Goal: Answer question/provide support: Share knowledge or assist other users

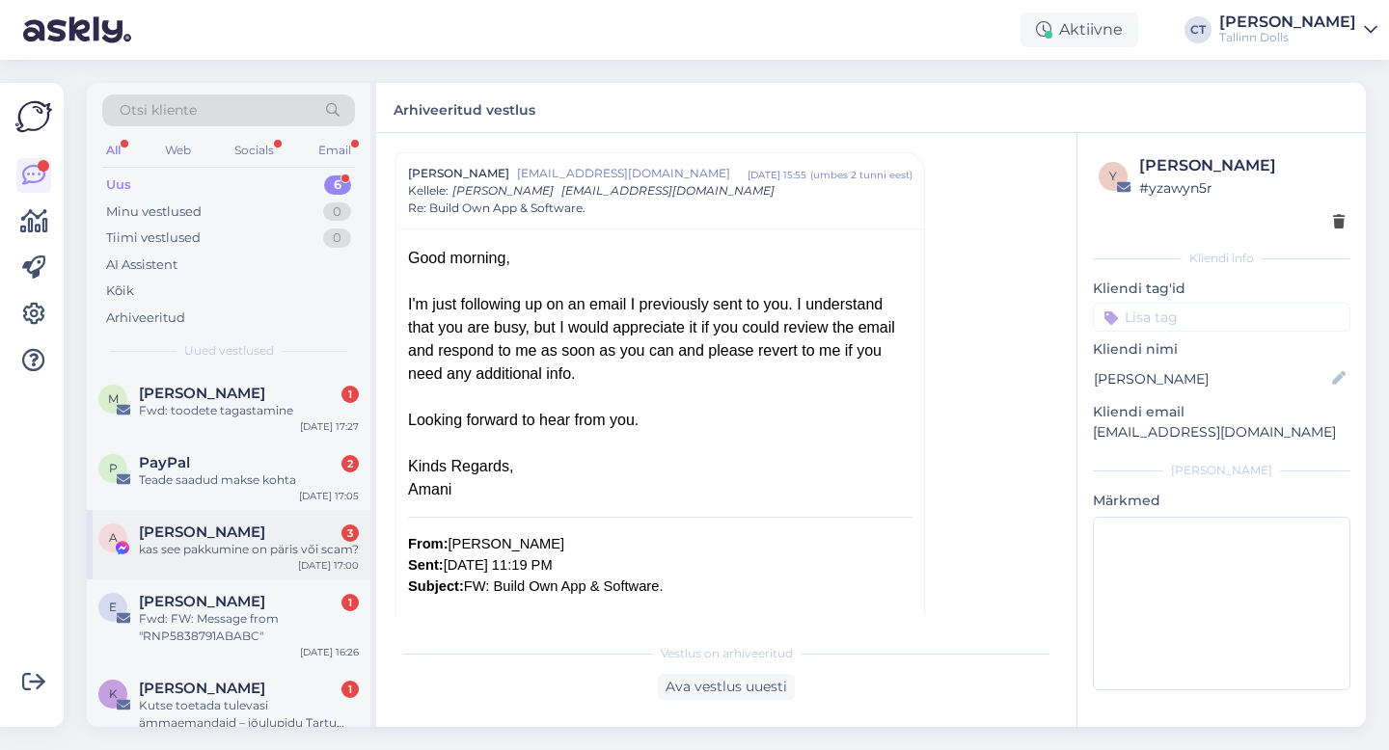
scroll to position [113, 0]
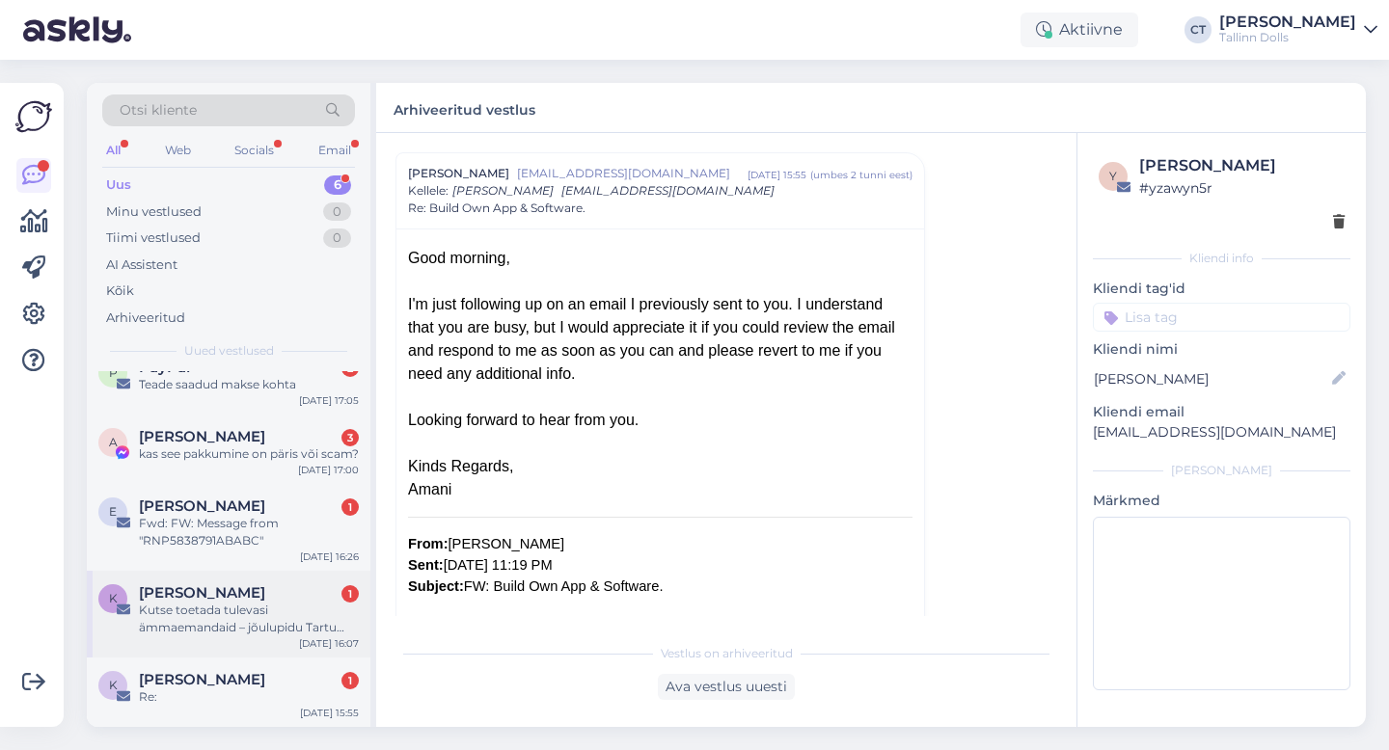
click at [202, 596] on span "[PERSON_NAME]" at bounding box center [202, 592] width 126 height 17
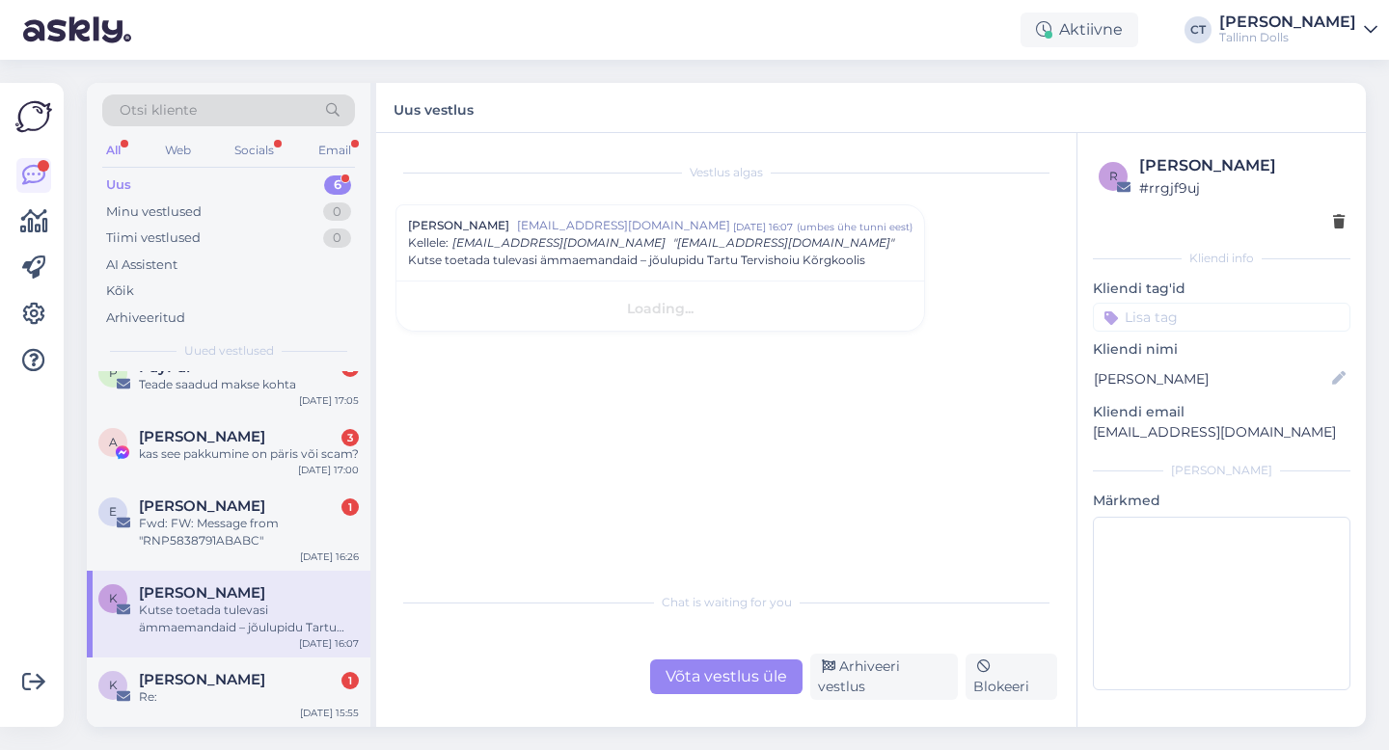
scroll to position [0, 0]
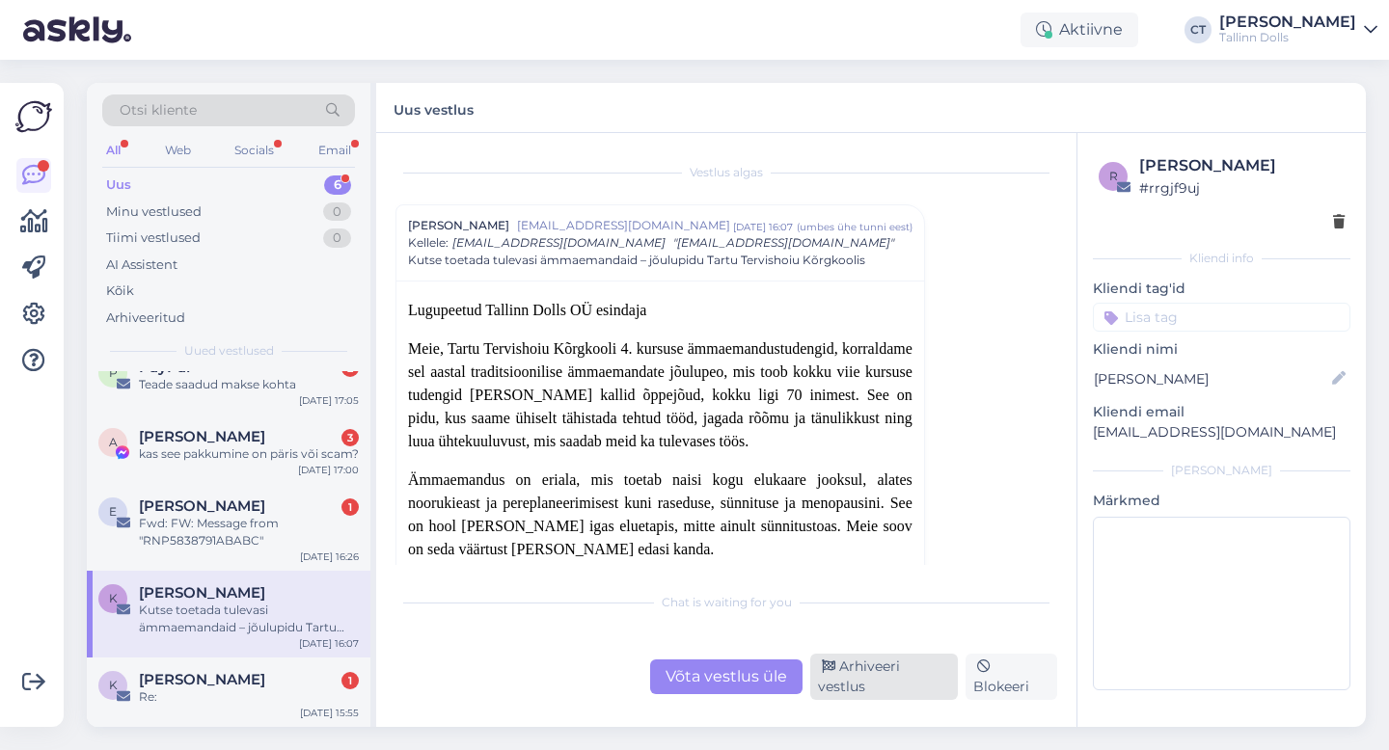
click at [858, 672] on div "Arhiveeri vestlus" at bounding box center [884, 677] width 148 height 46
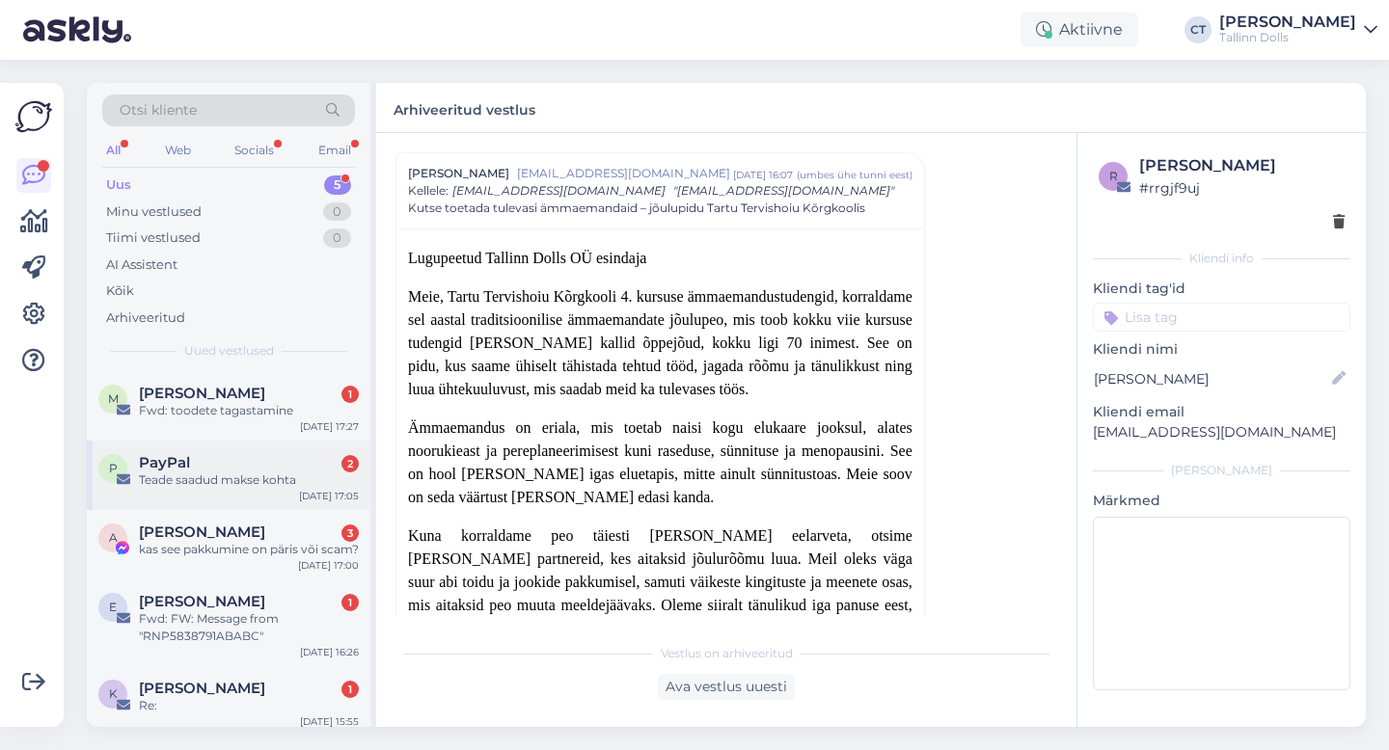
click at [245, 475] on div "Teade saadud makse kohta" at bounding box center [249, 480] width 220 height 17
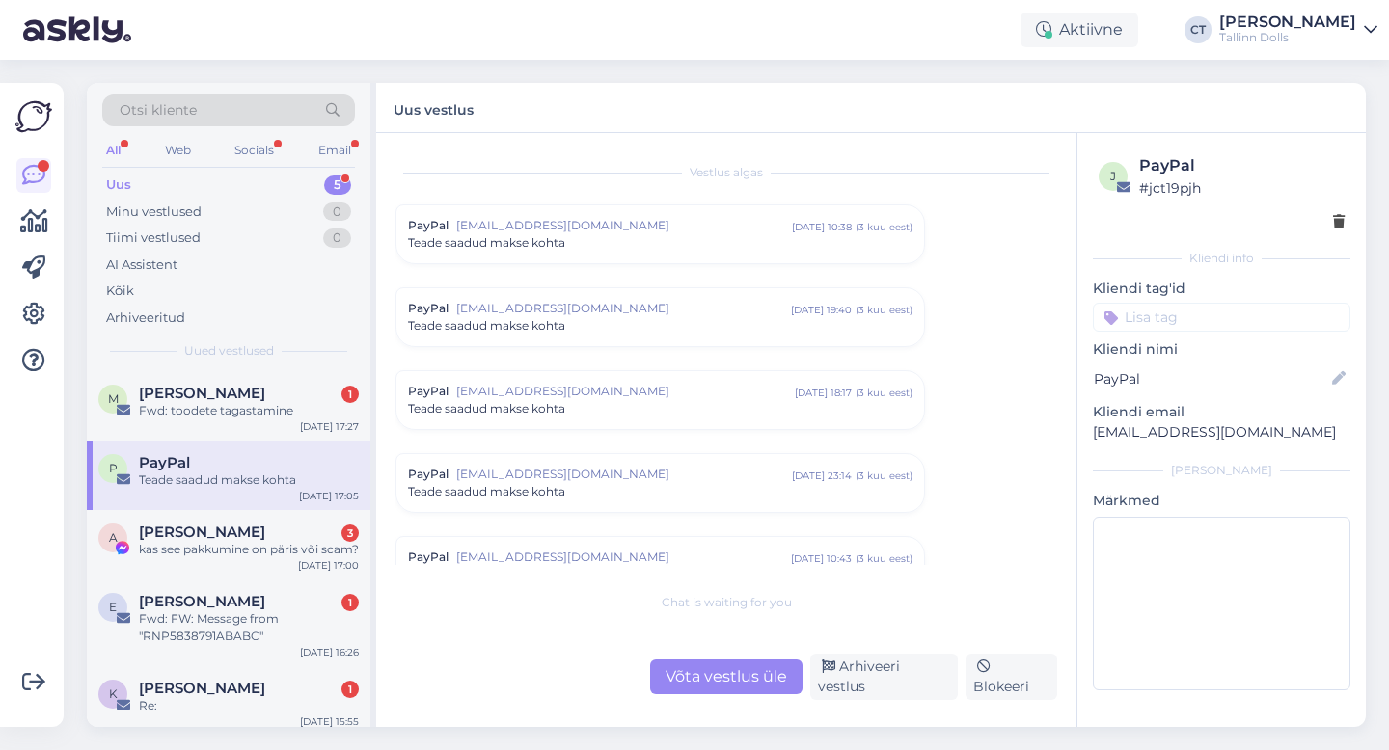
scroll to position [7978, 0]
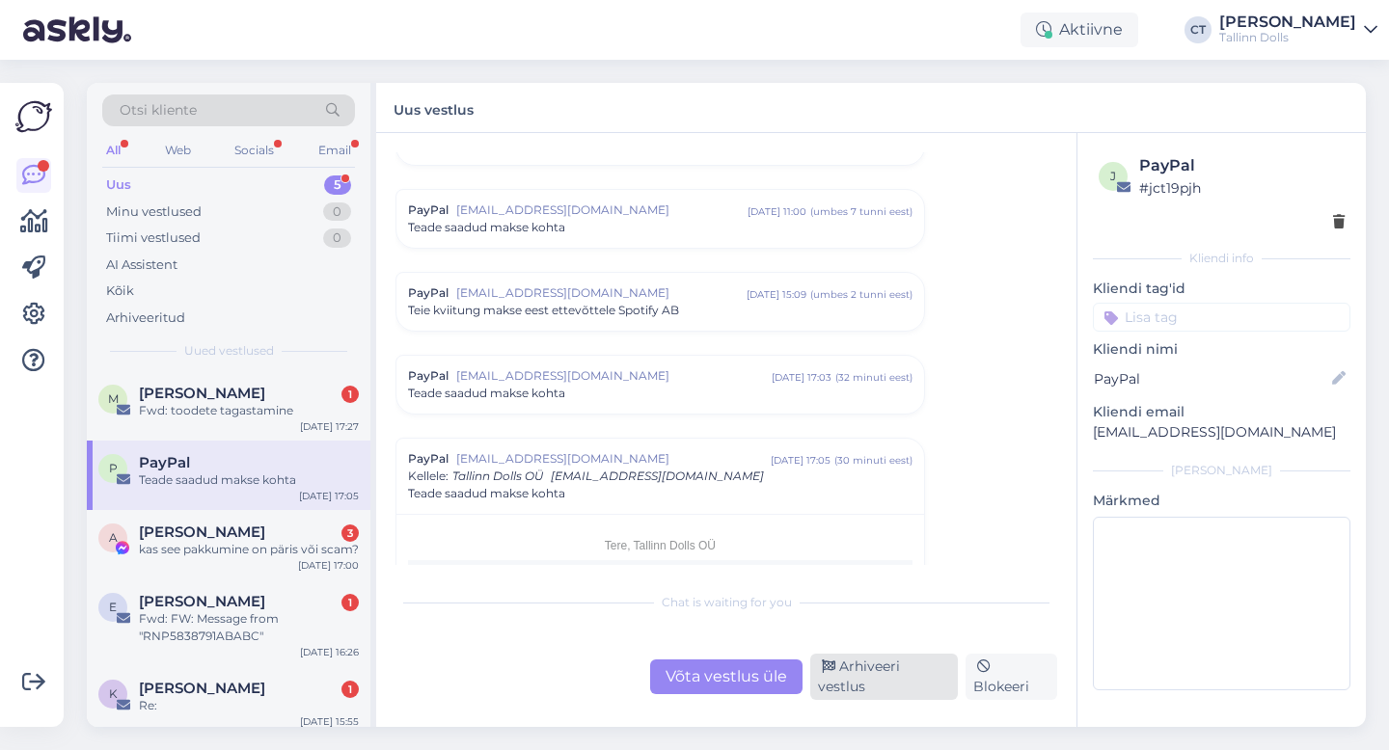
click at [912, 691] on div "Arhiveeri vestlus" at bounding box center [884, 677] width 148 height 46
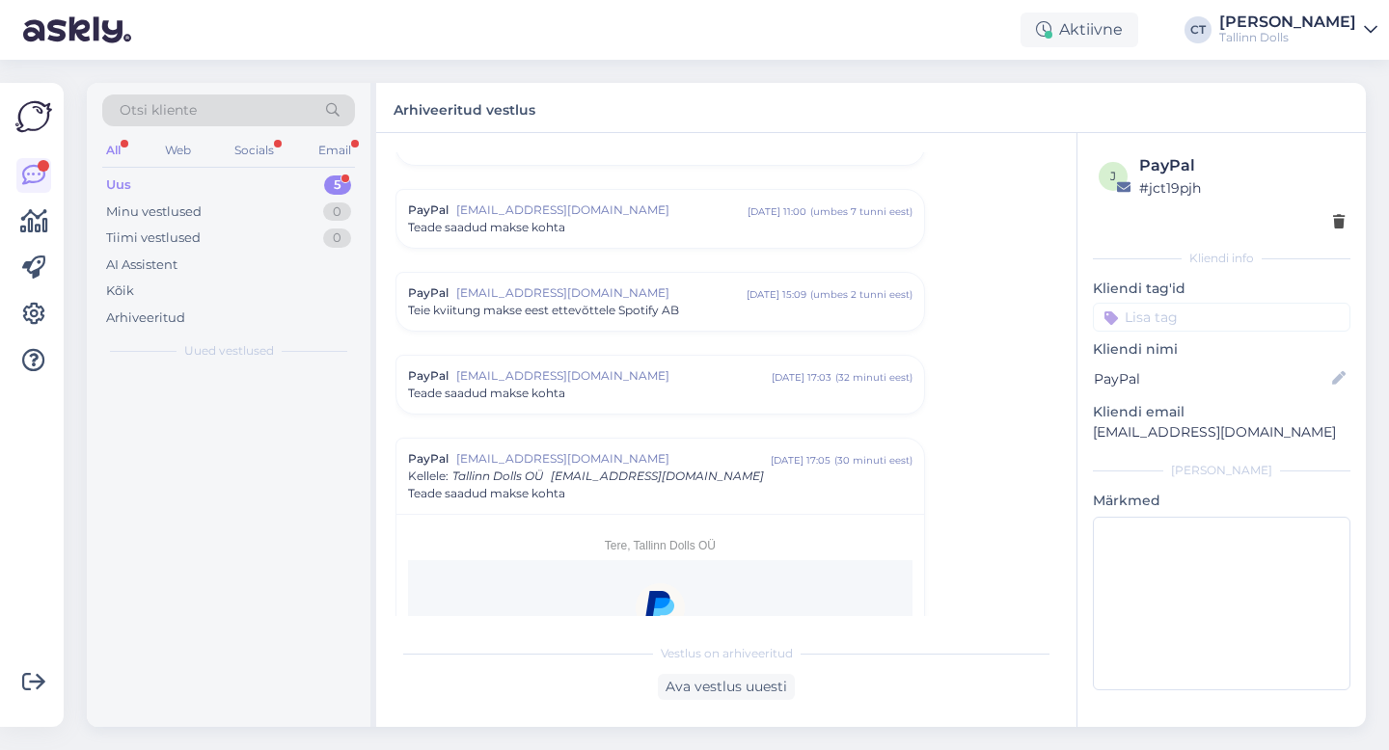
scroll to position [8263, 0]
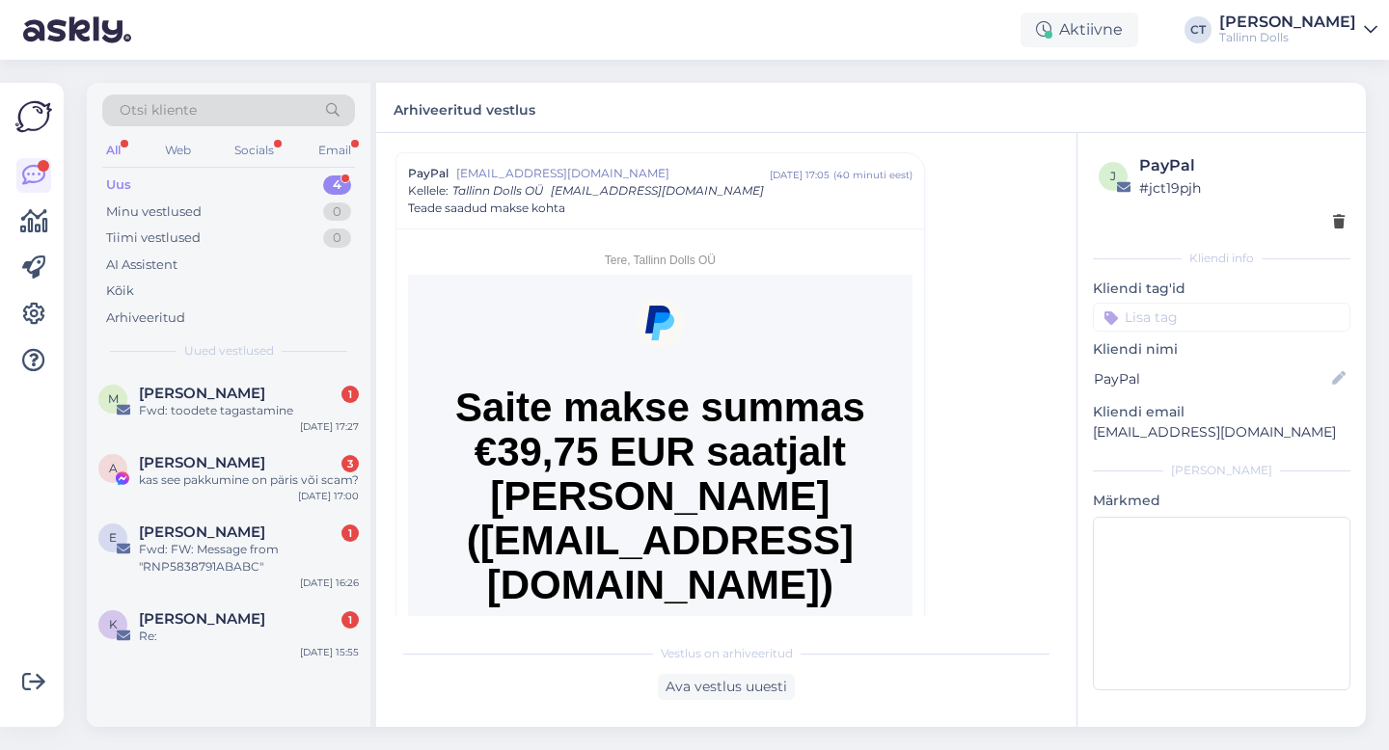
click at [175, 183] on div "Uus 4" at bounding box center [228, 185] width 253 height 27
click at [245, 487] on div "kas see pakkumine on päris või scam?" at bounding box center [249, 480] width 220 height 17
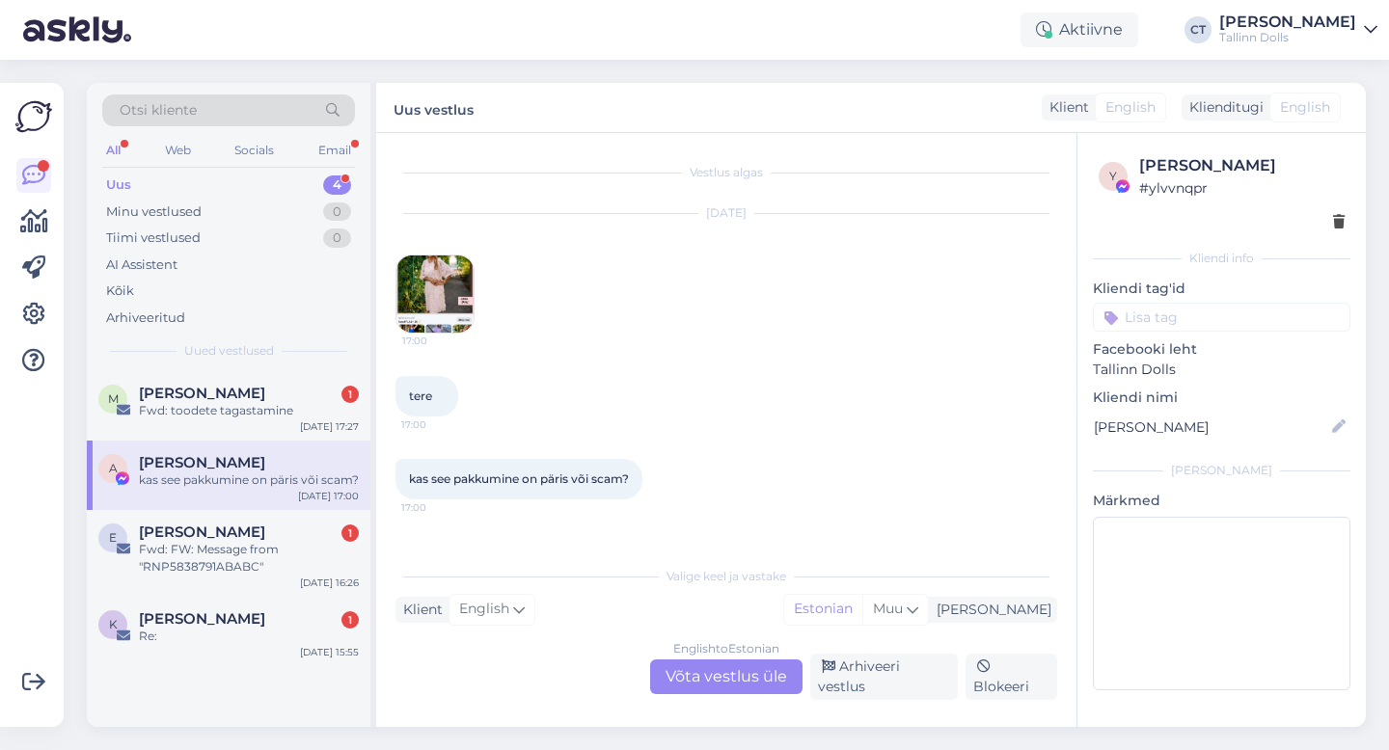
click at [716, 675] on div "English to Estonian Võta vestlus üle" at bounding box center [726, 677] width 152 height 35
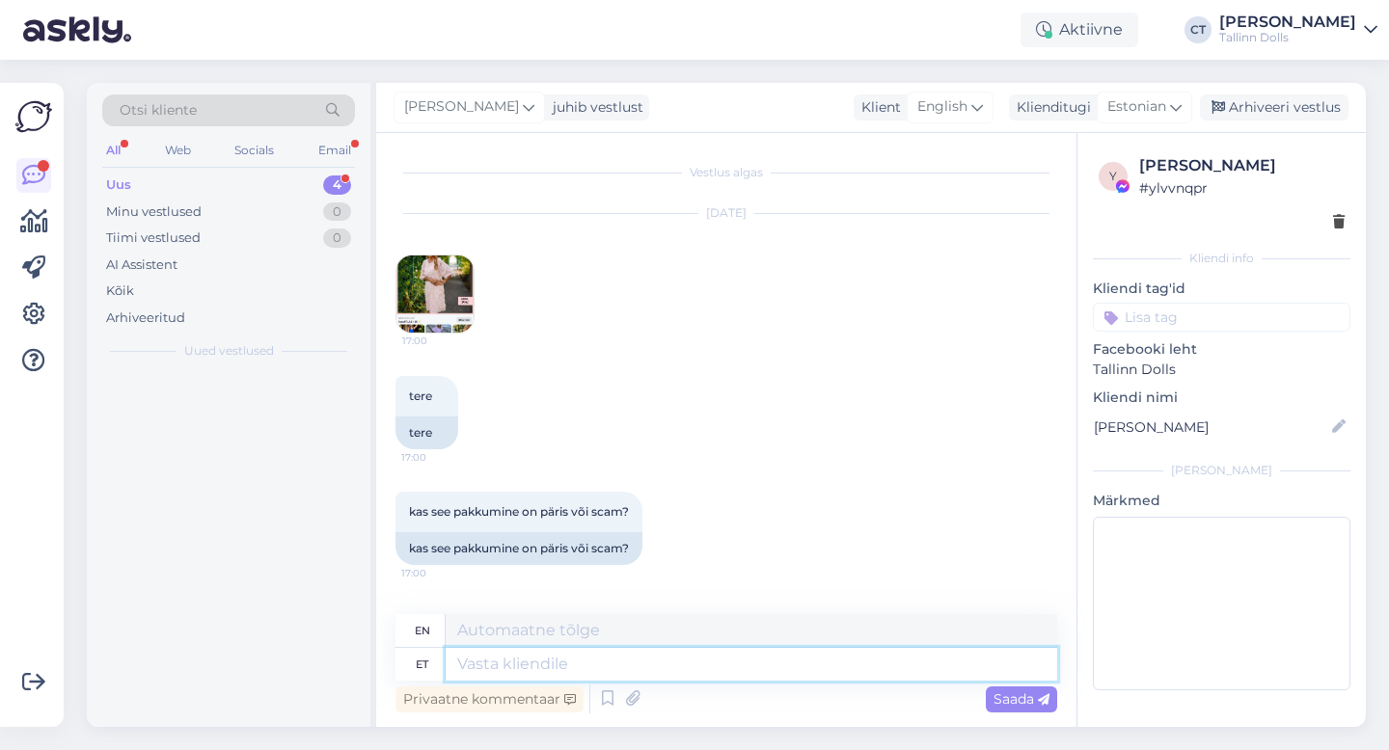
click at [718, 660] on textarea at bounding box center [751, 664] width 611 height 33
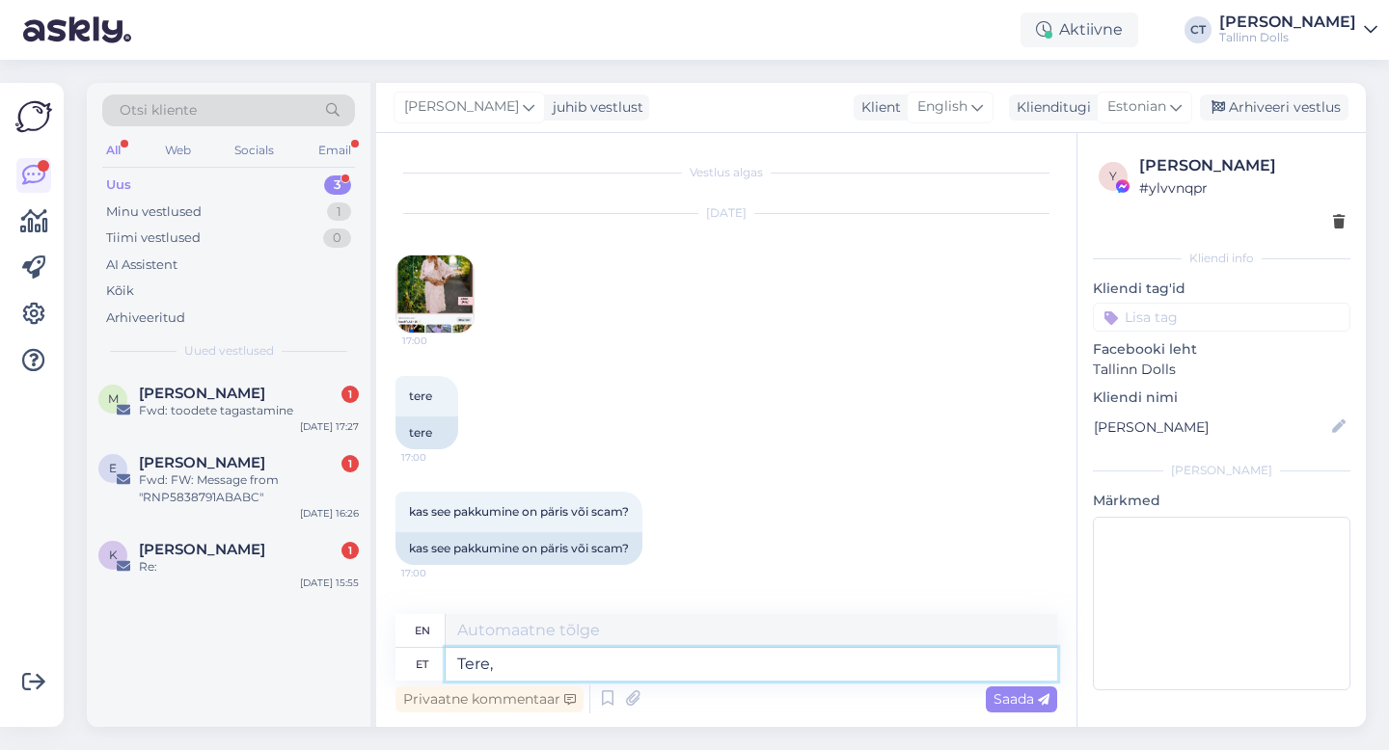
type textarea "Tere,"
type textarea "Hello,"
type textarea "T"
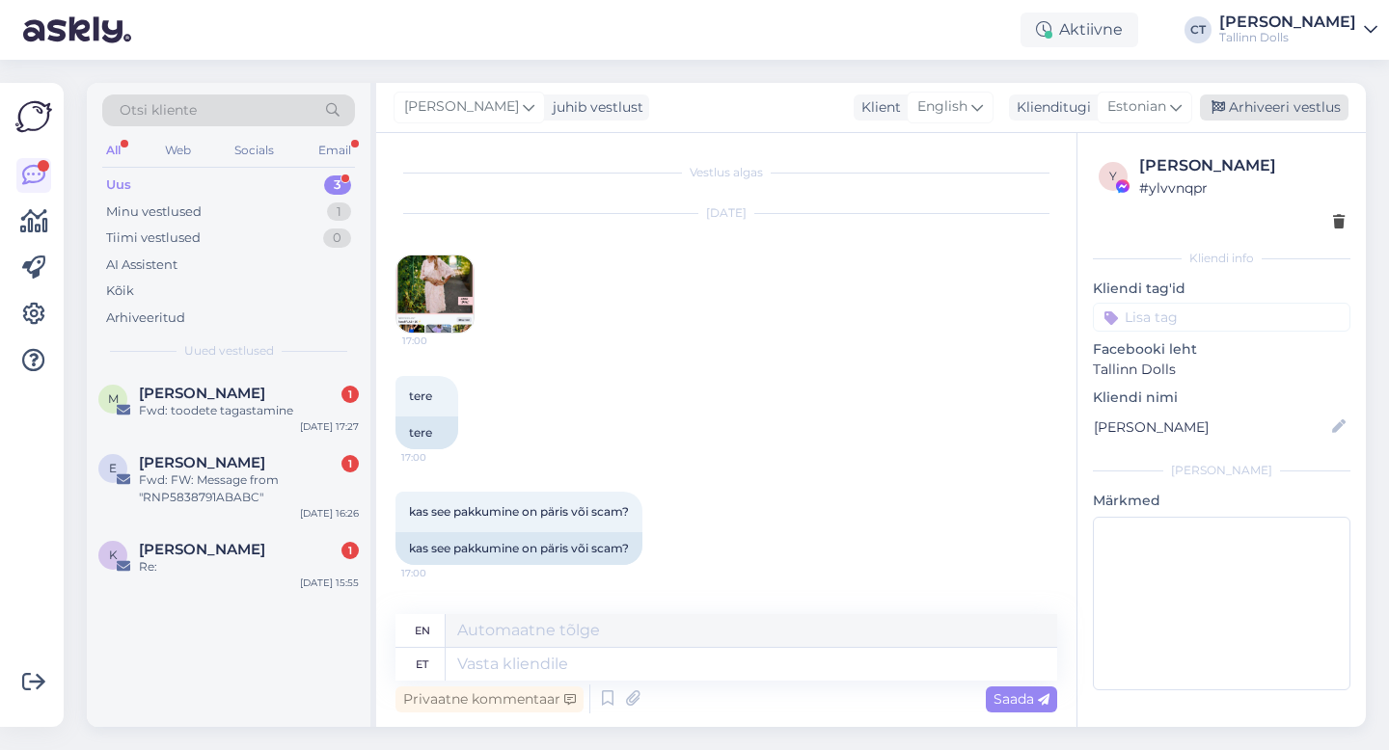
click at [1298, 113] on div "Arhiveeri vestlus" at bounding box center [1274, 108] width 149 height 26
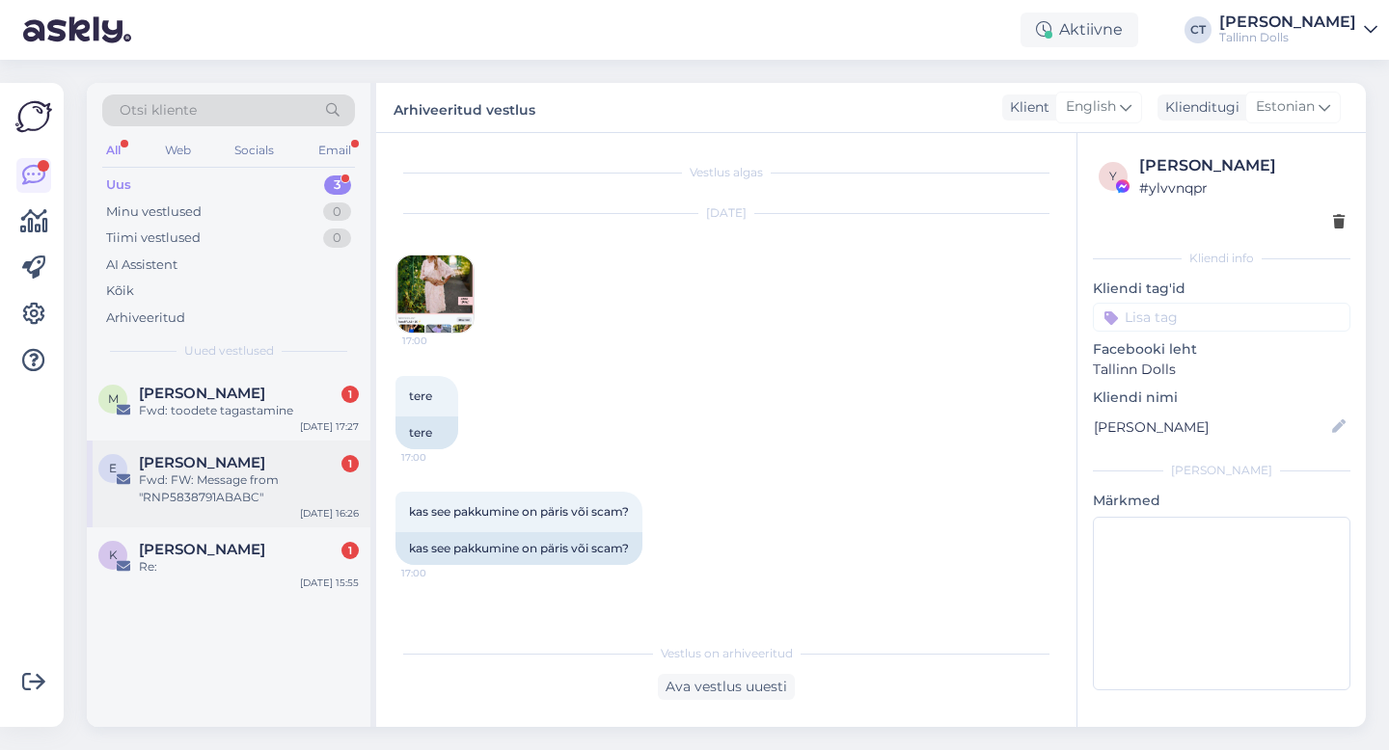
click at [236, 474] on div "Fwd: FW: Message from "RNP5838791ABABC"" at bounding box center [249, 489] width 220 height 35
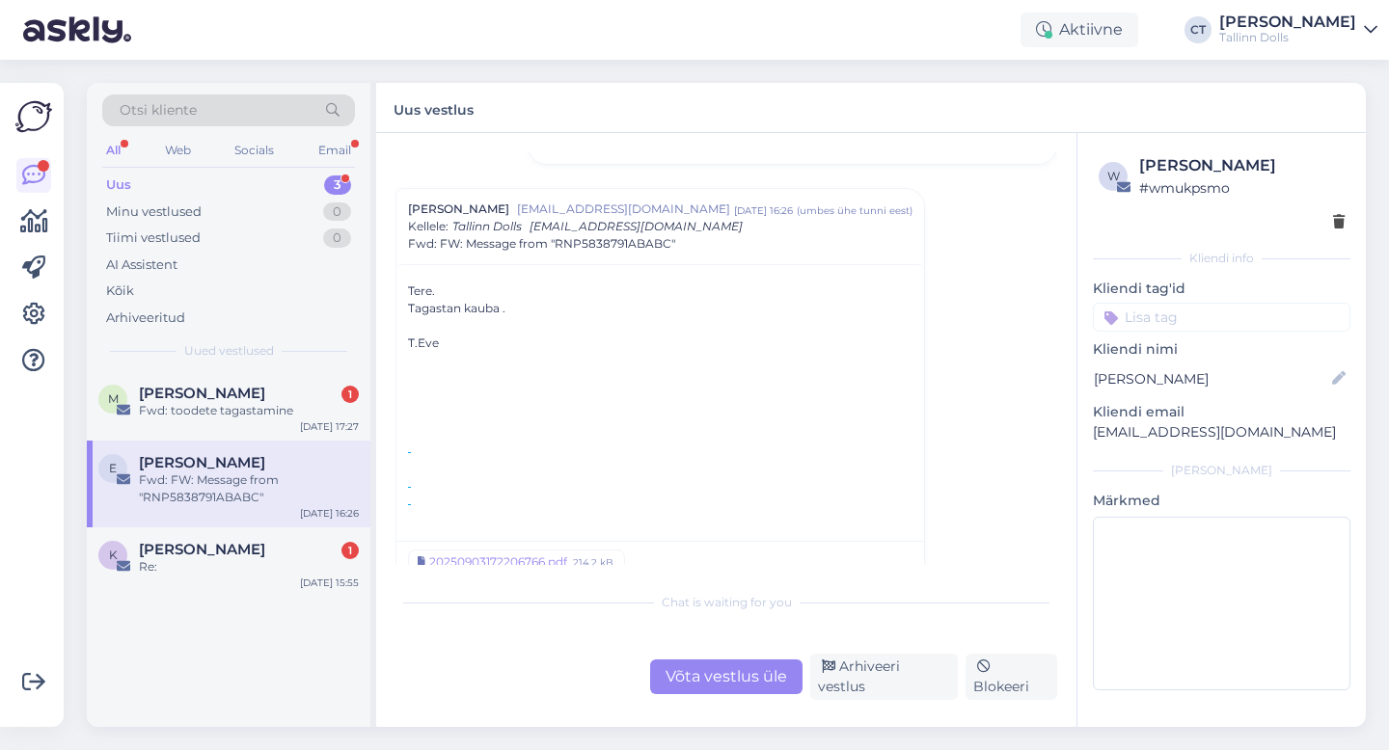
scroll to position [1196, 0]
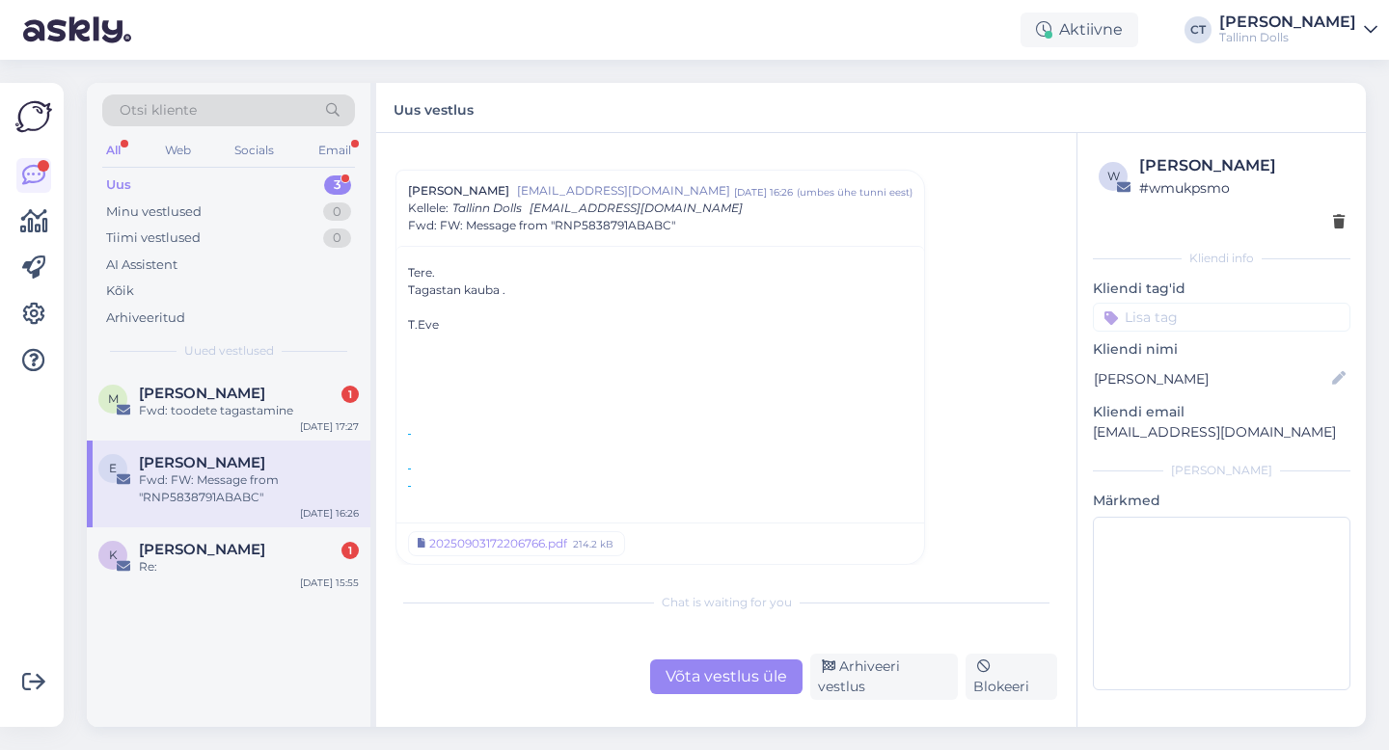
click at [745, 682] on div "Võta vestlus üle" at bounding box center [726, 677] width 152 height 35
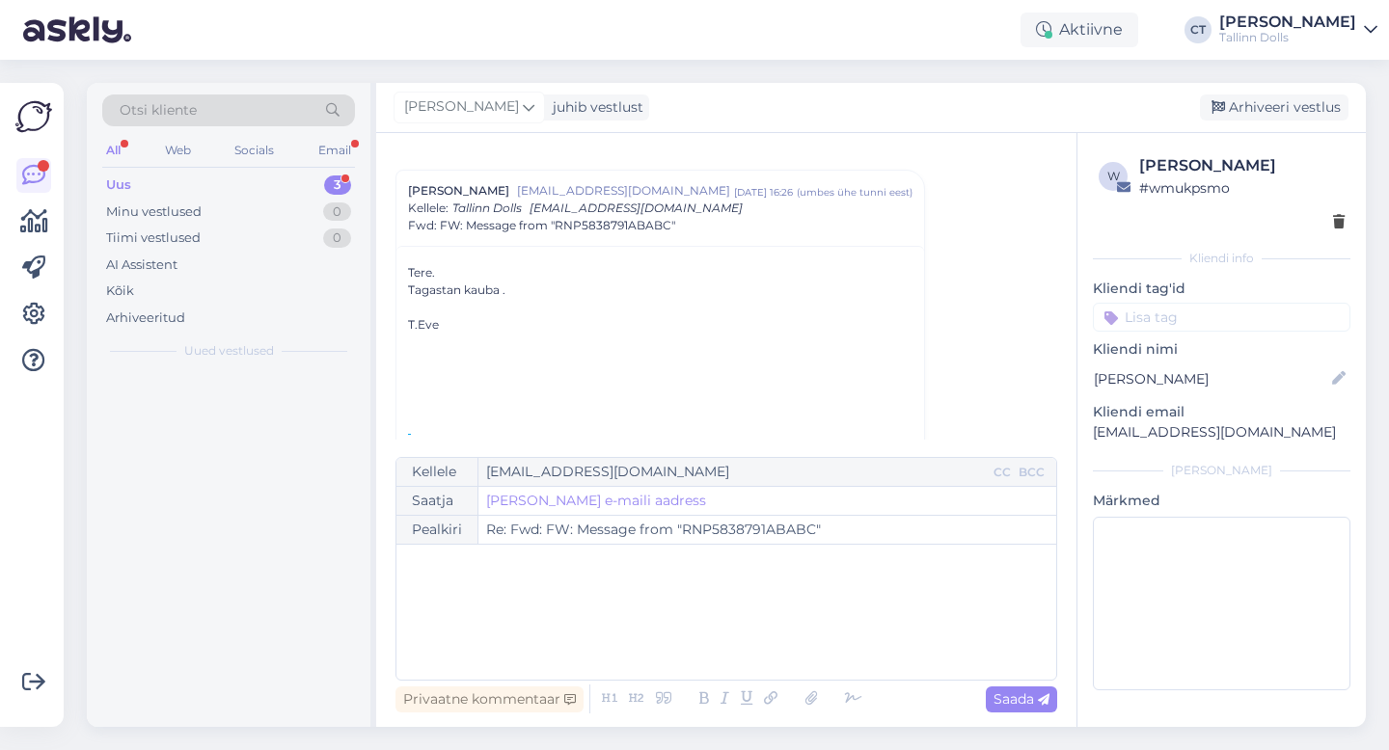
scroll to position [1213, 0]
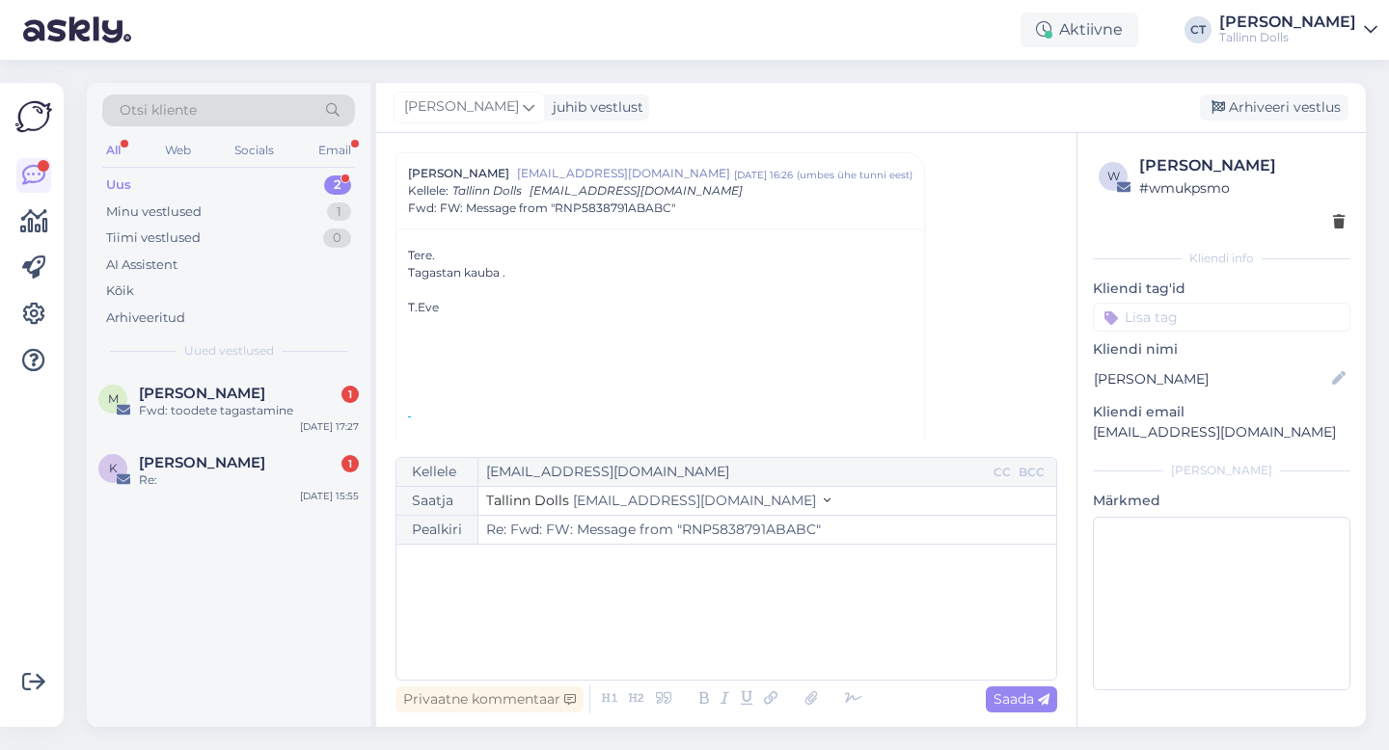
click at [723, 643] on div "﻿" at bounding box center [726, 613] width 640 height 116
click at [1288, 110] on div "Arhiveeri vestlus" at bounding box center [1274, 108] width 149 height 26
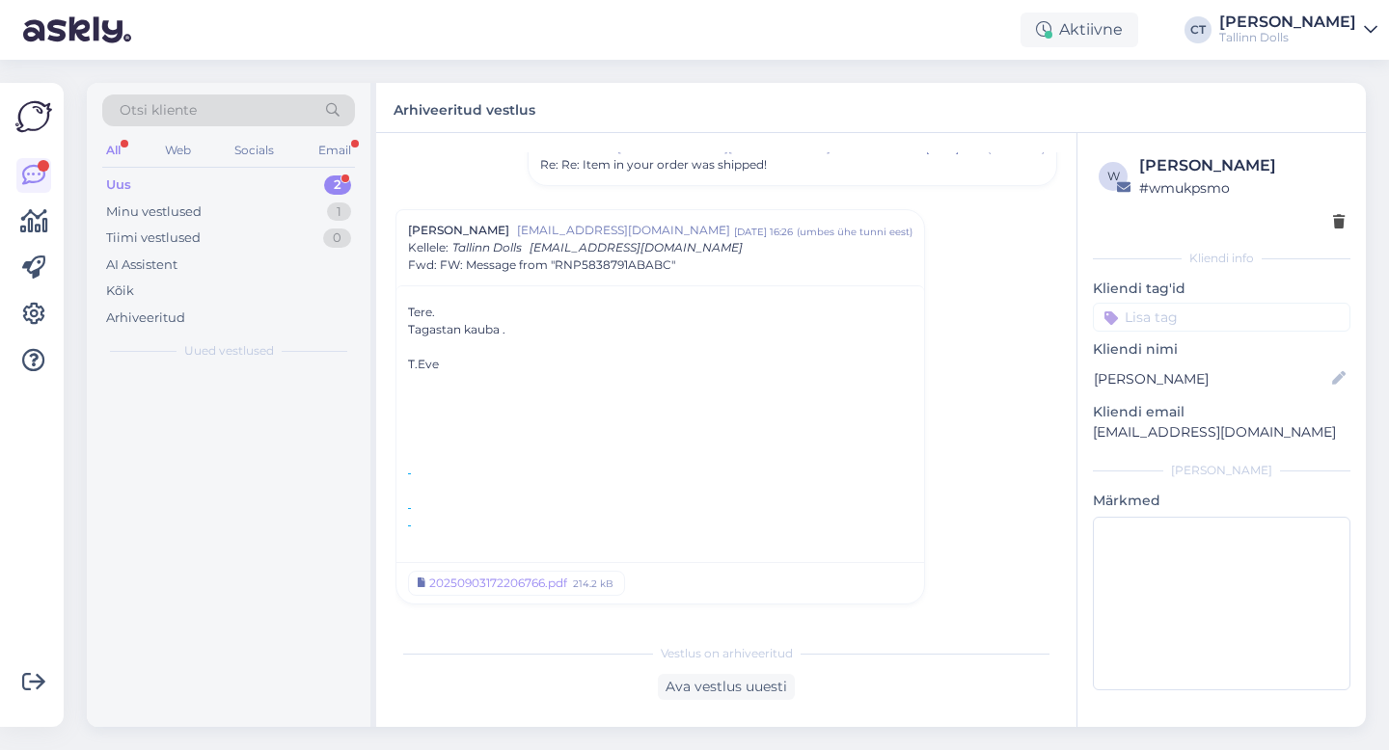
scroll to position [1156, 0]
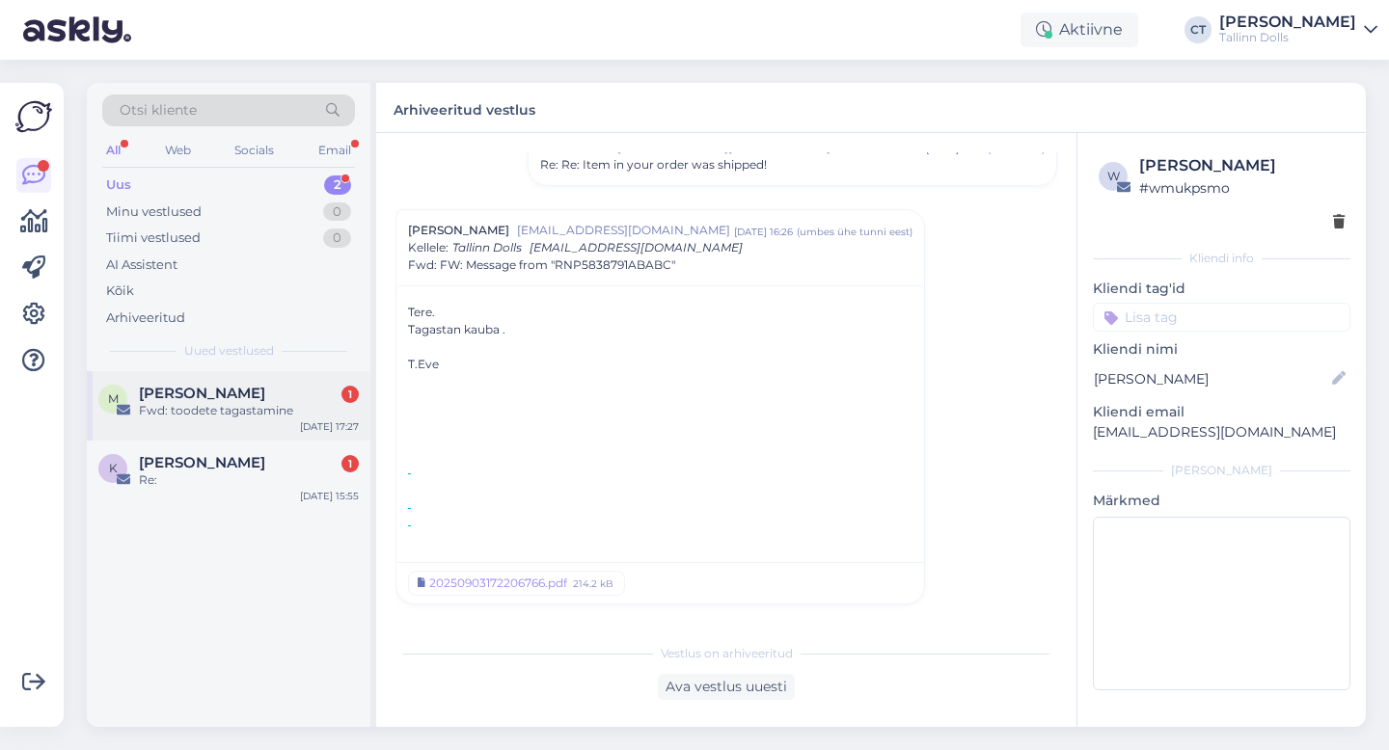
click at [273, 395] on div "Maili Kahu 1" at bounding box center [249, 393] width 220 height 17
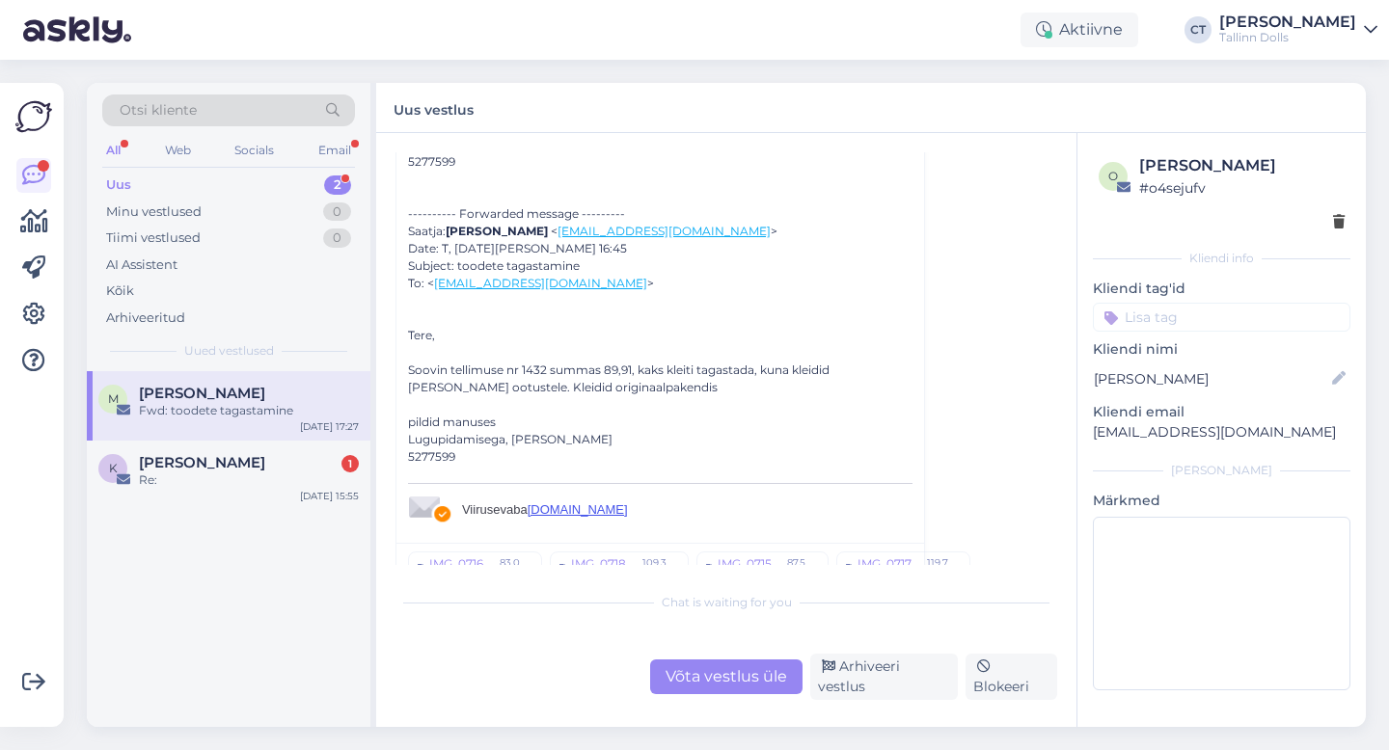
scroll to position [733, 0]
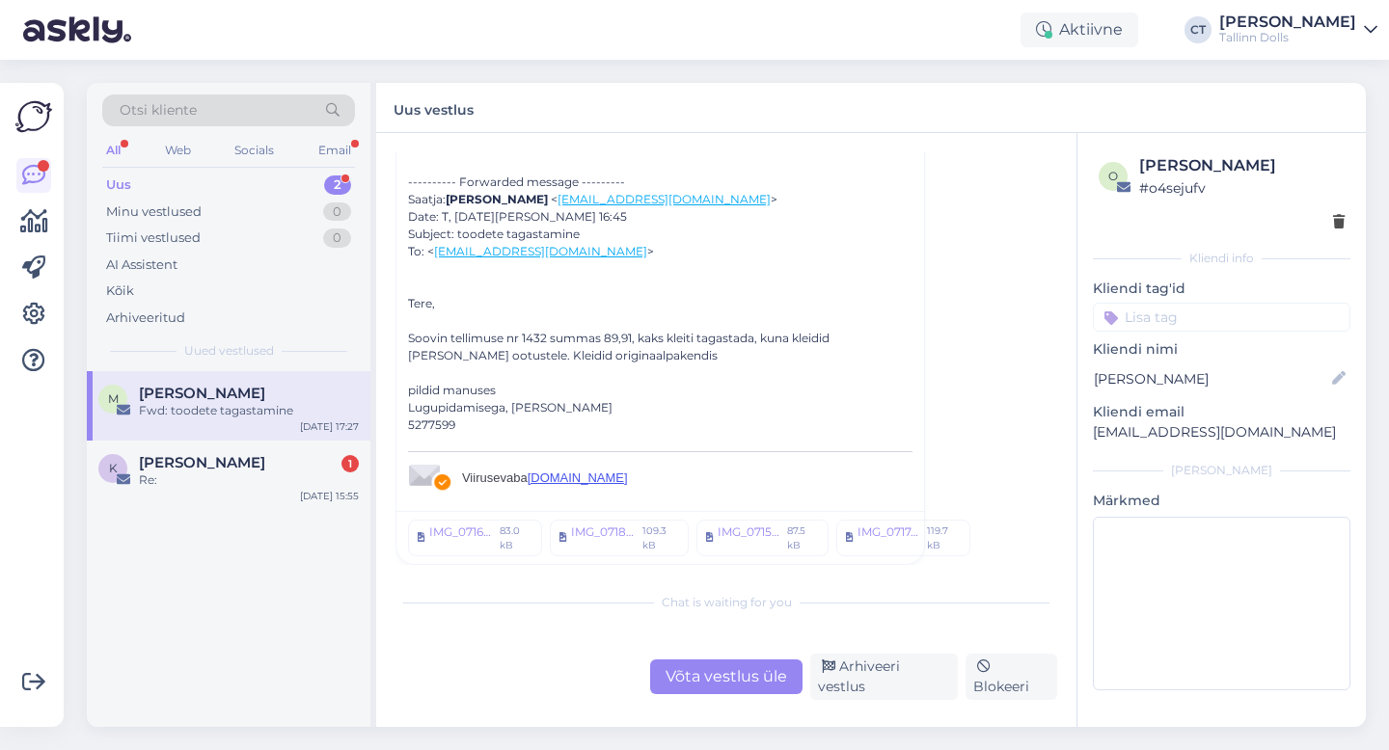
click at [694, 694] on div "Võta vestlus üle" at bounding box center [726, 677] width 152 height 35
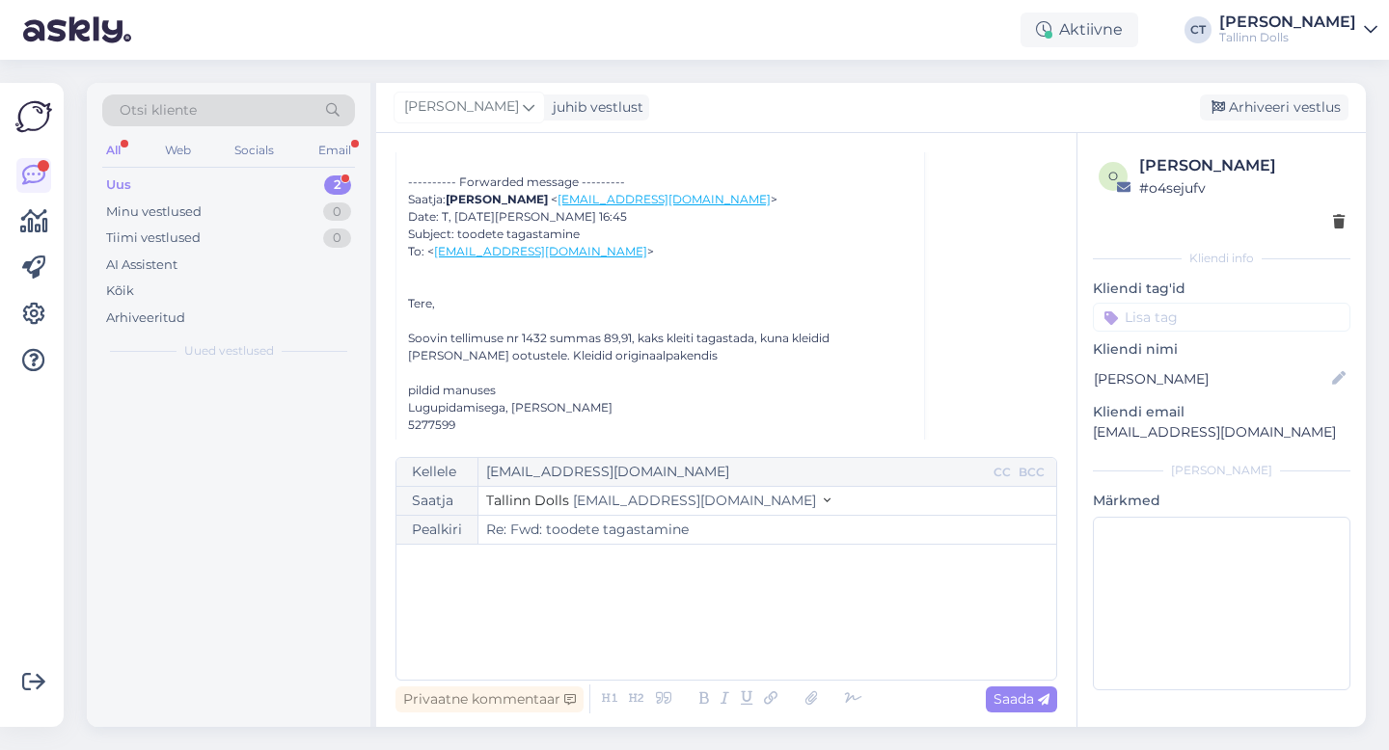
scroll to position [52, 0]
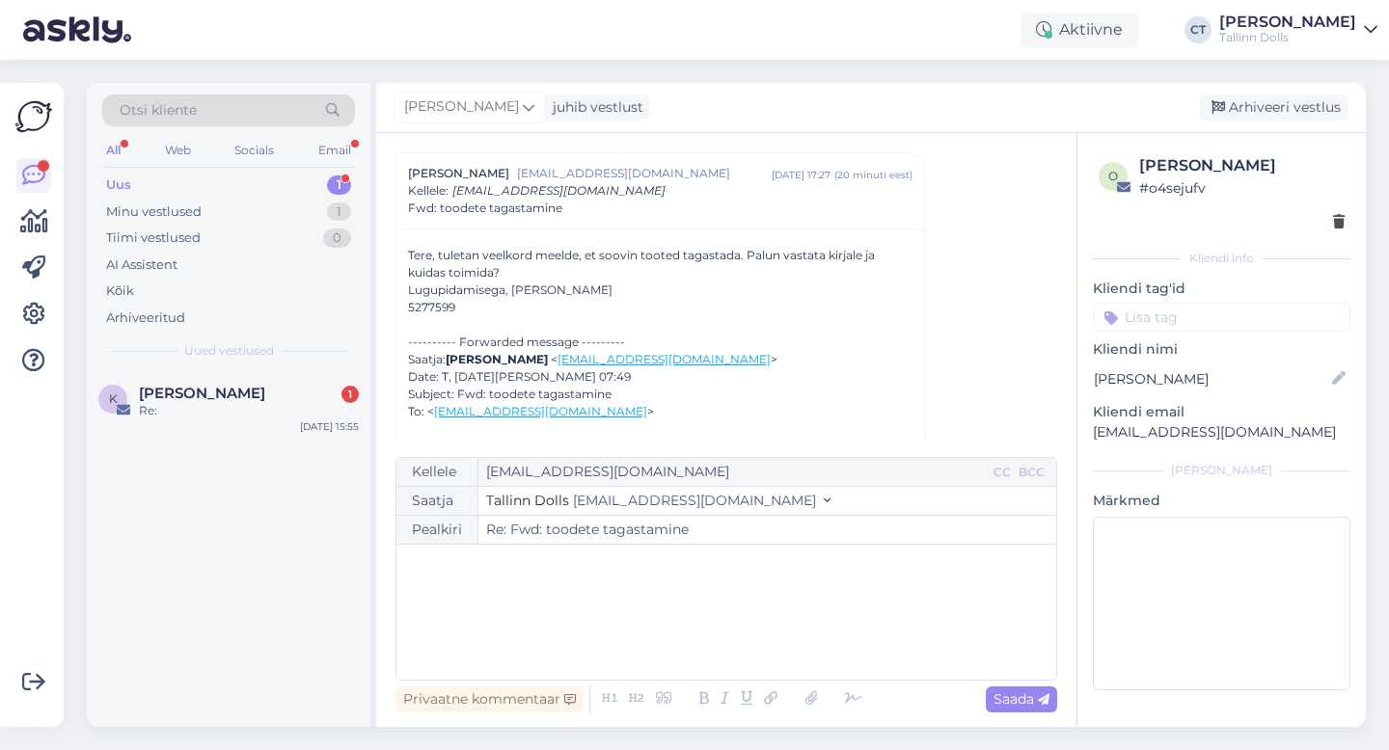
click at [677, 655] on div "﻿" at bounding box center [726, 613] width 640 height 116
click at [650, 636] on div "﻿" at bounding box center [726, 613] width 640 height 116
paste div
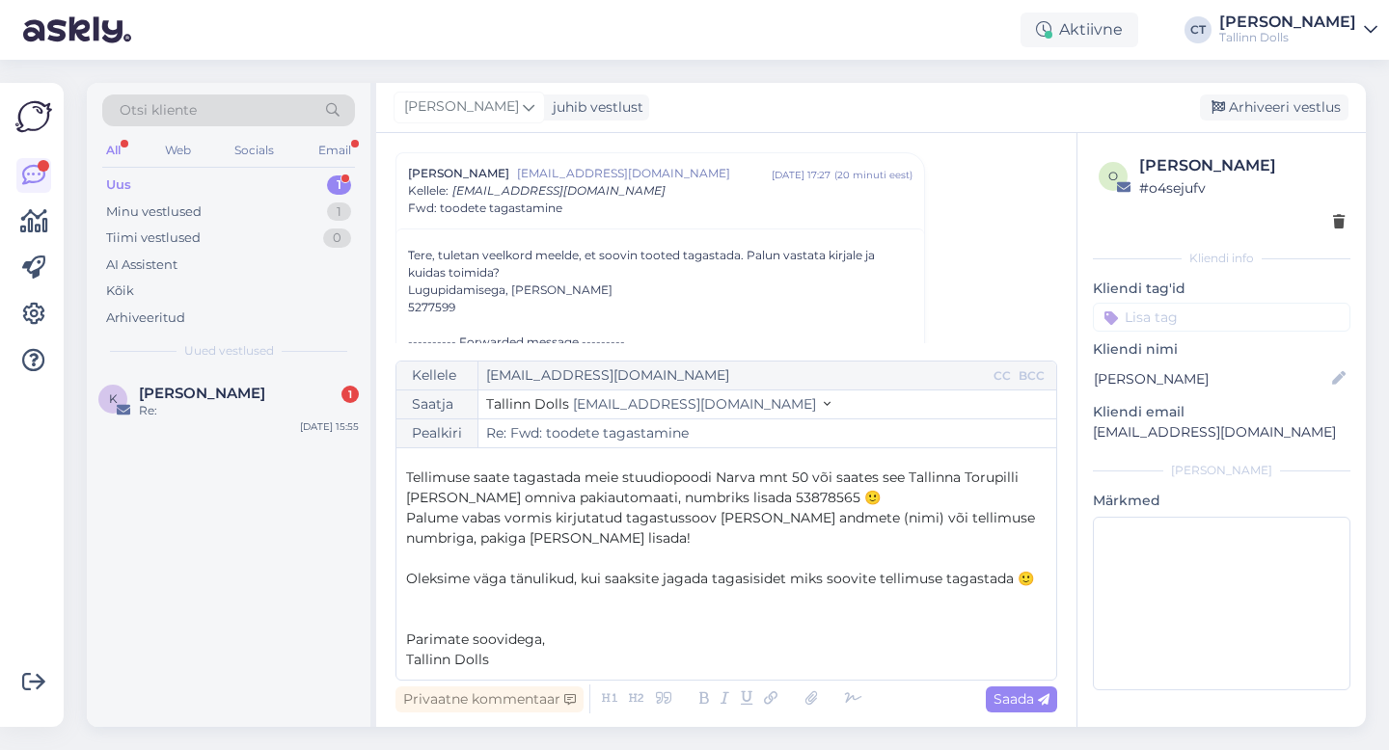
scroll to position [0, 0]
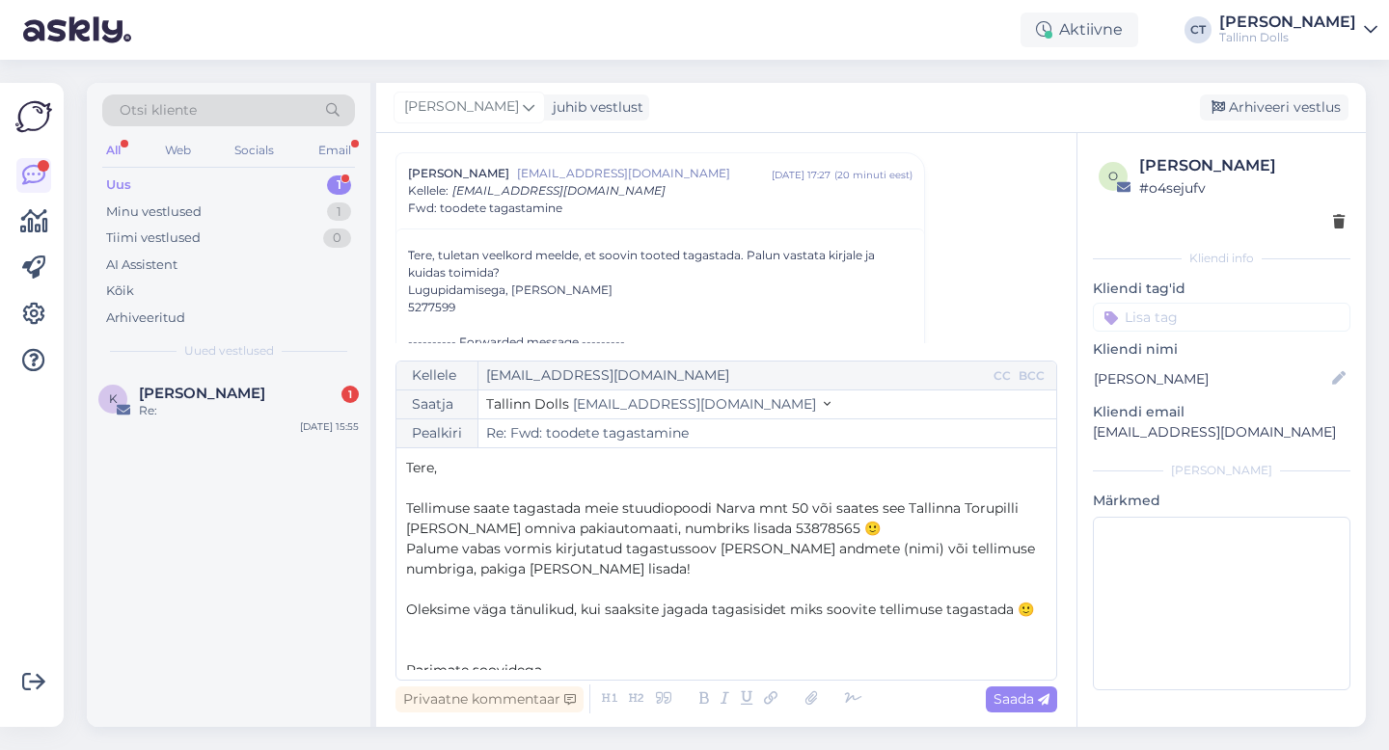
click at [543, 478] on p "﻿" at bounding box center [726, 488] width 640 height 20
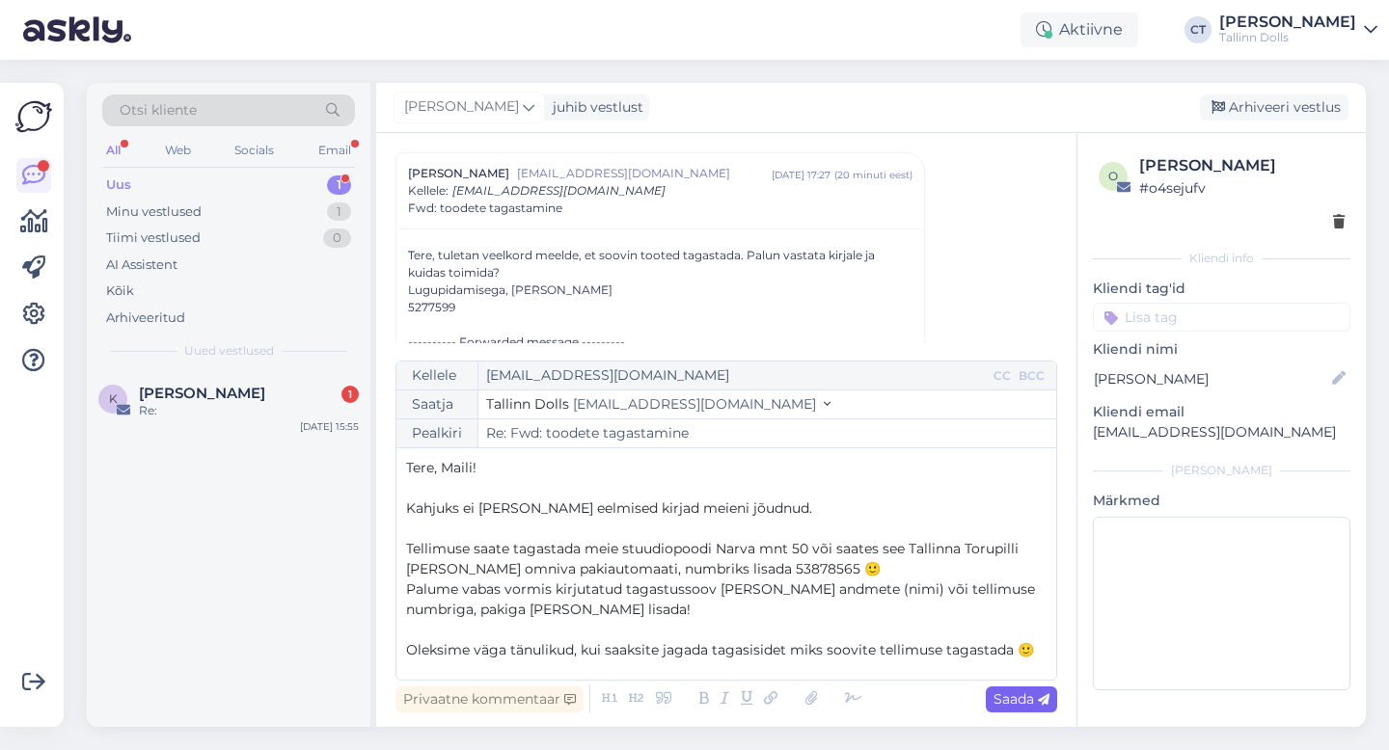
click at [1019, 692] on span "Saada" at bounding box center [1021, 699] width 56 height 17
type input "Re: Fwd: toodete tagastamine"
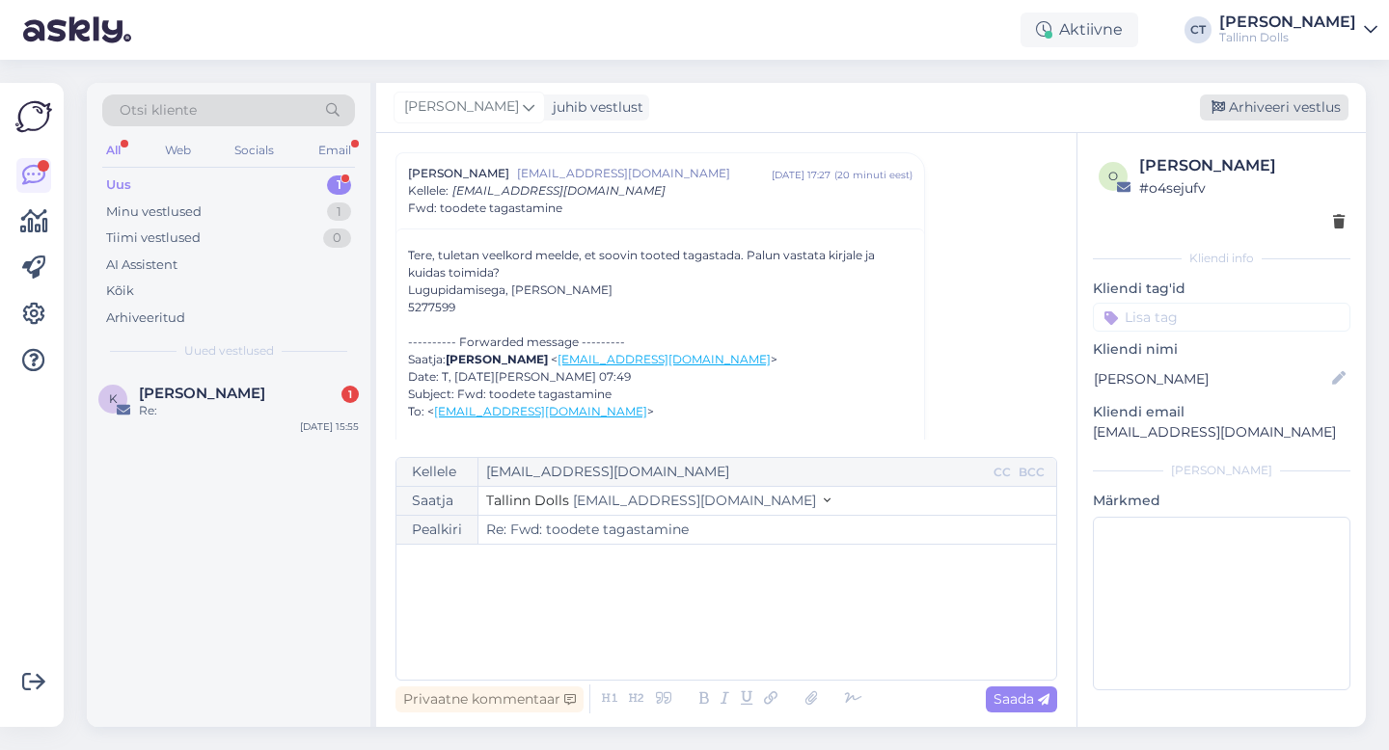
scroll to position [1020, 0]
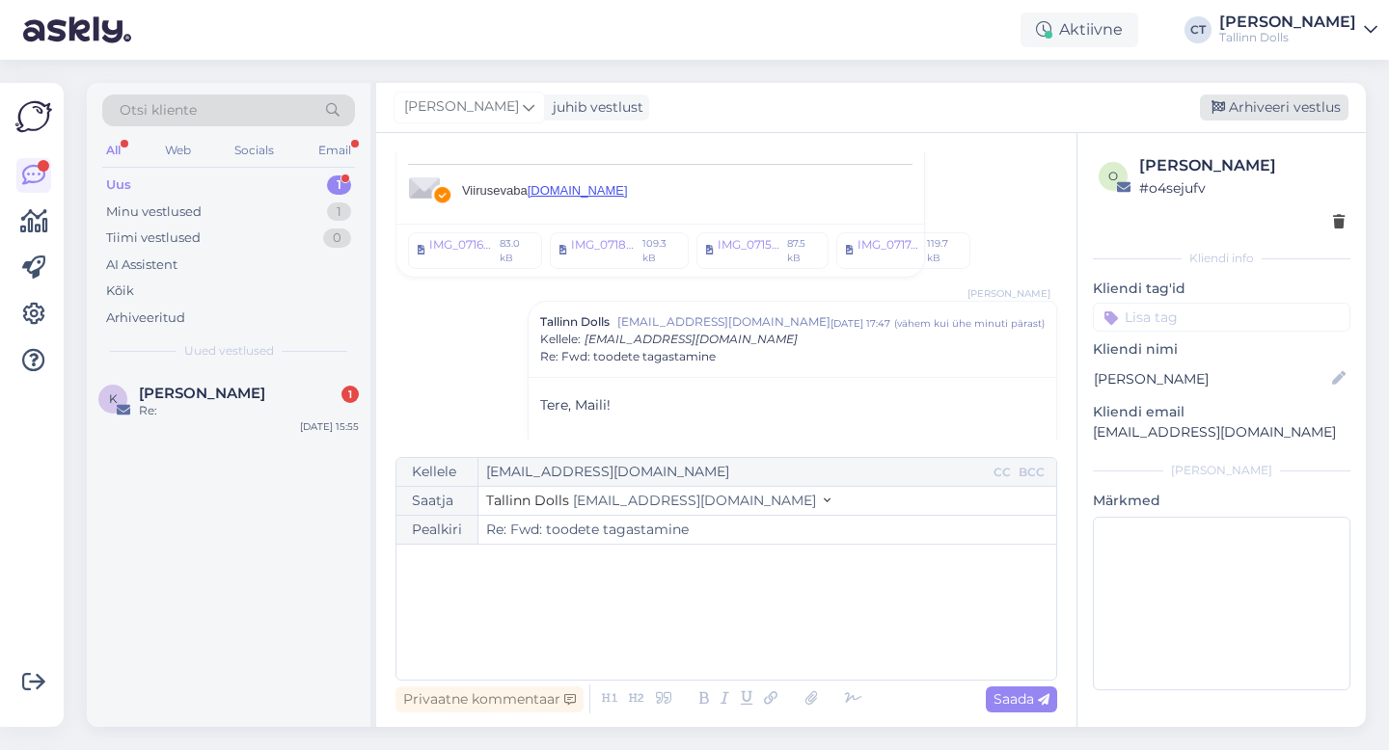
click at [1250, 103] on div "Arhiveeri vestlus" at bounding box center [1274, 108] width 149 height 26
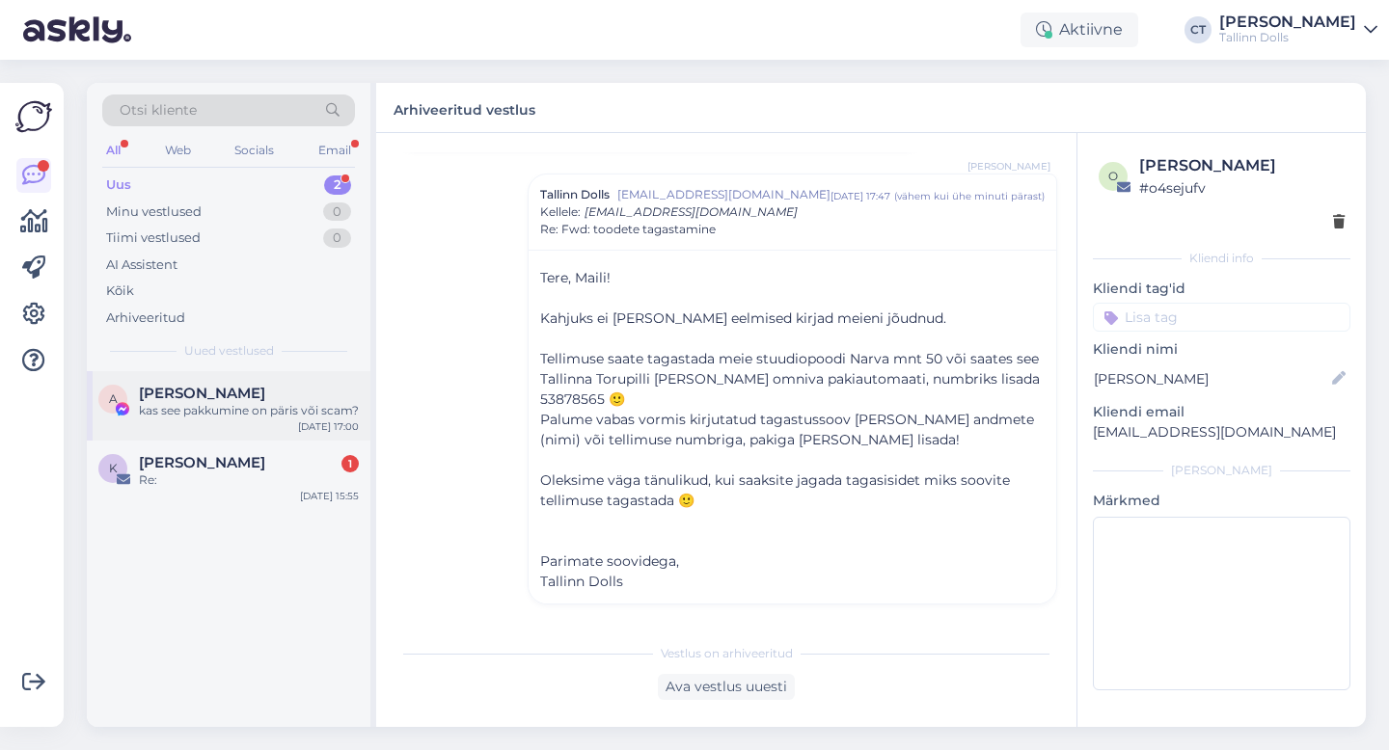
click at [259, 396] on div "[PERSON_NAME]" at bounding box center [249, 393] width 220 height 17
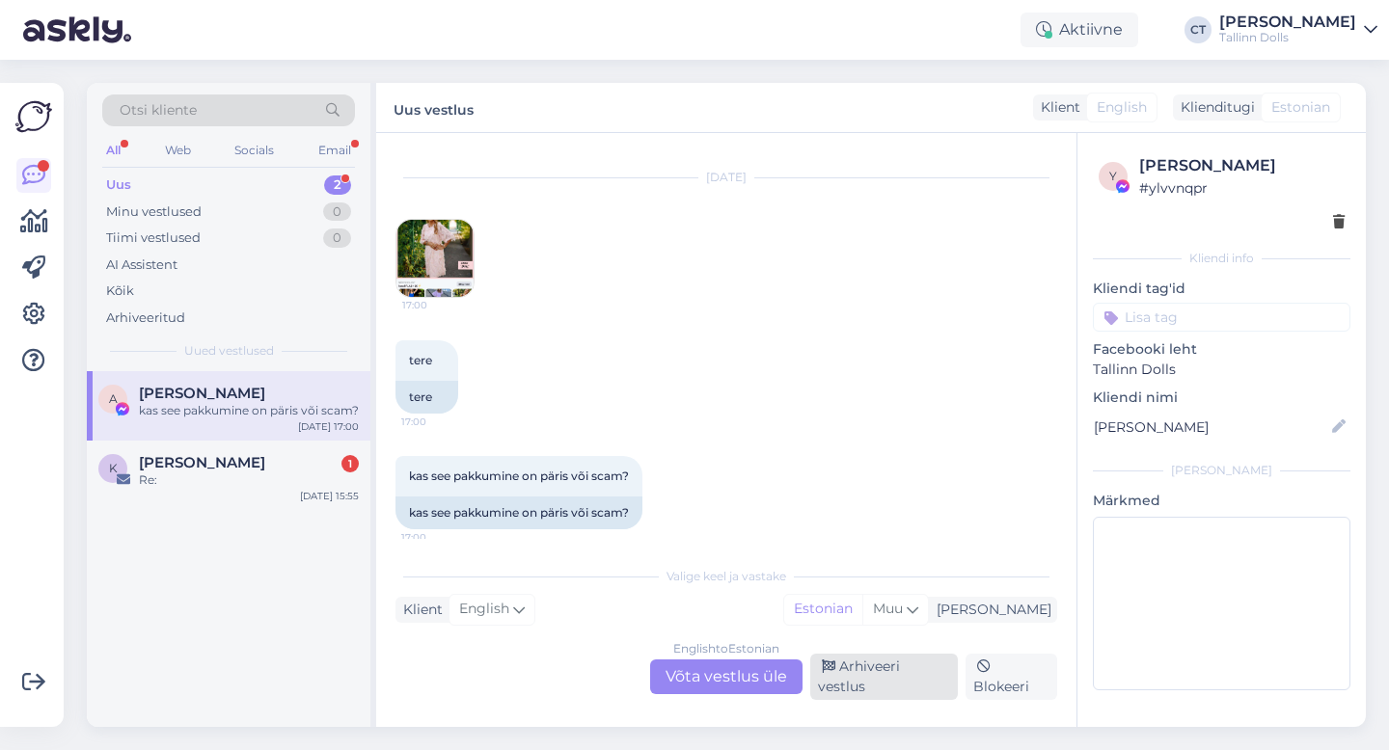
click at [875, 681] on div "Arhiveeri vestlus" at bounding box center [884, 677] width 148 height 46
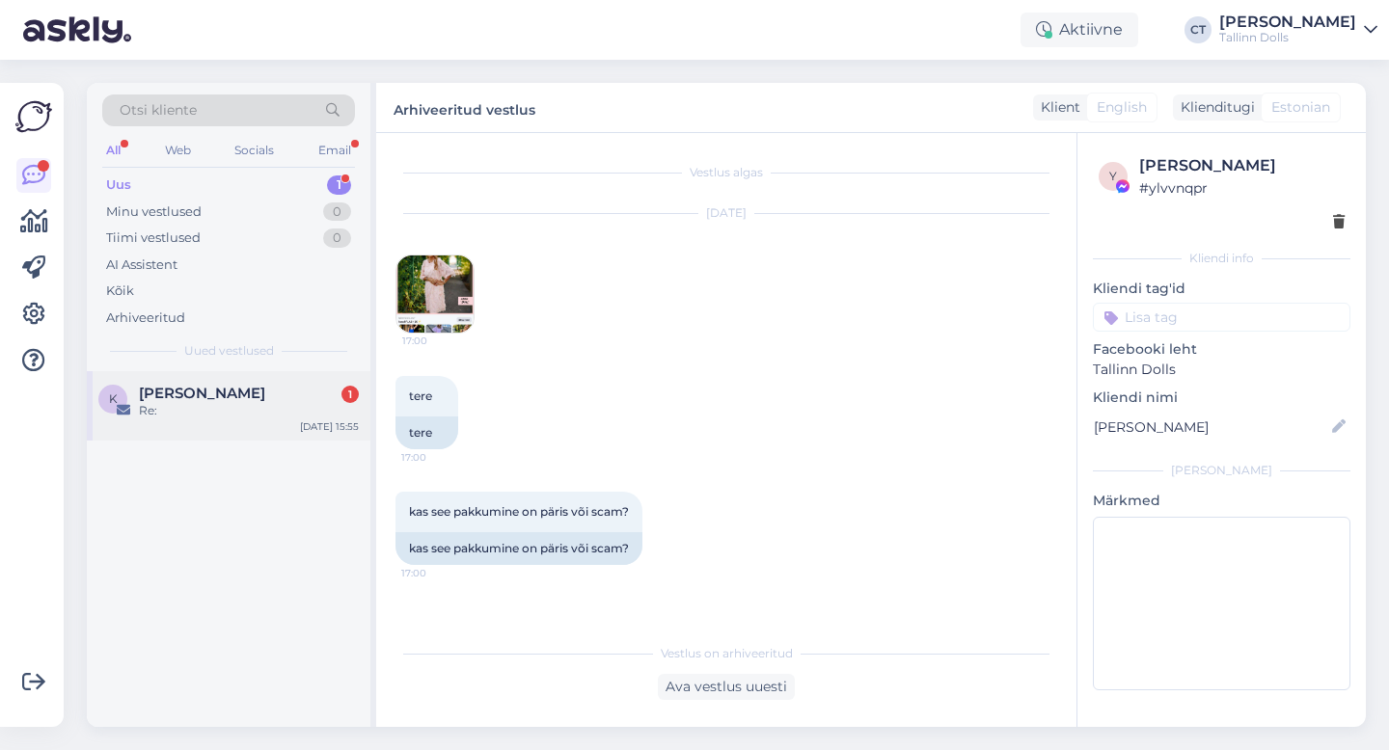
click at [193, 419] on div "Re:" at bounding box center [249, 410] width 220 height 17
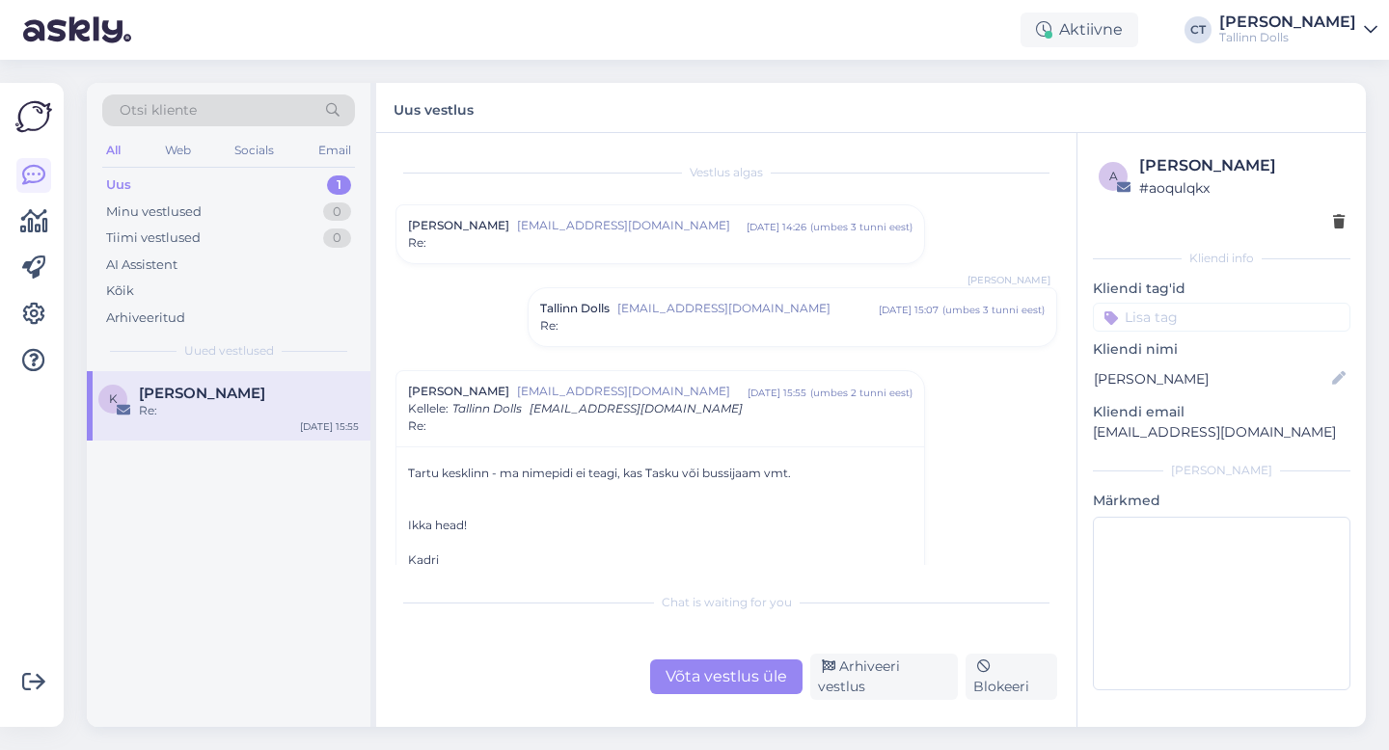
scroll to position [61, 0]
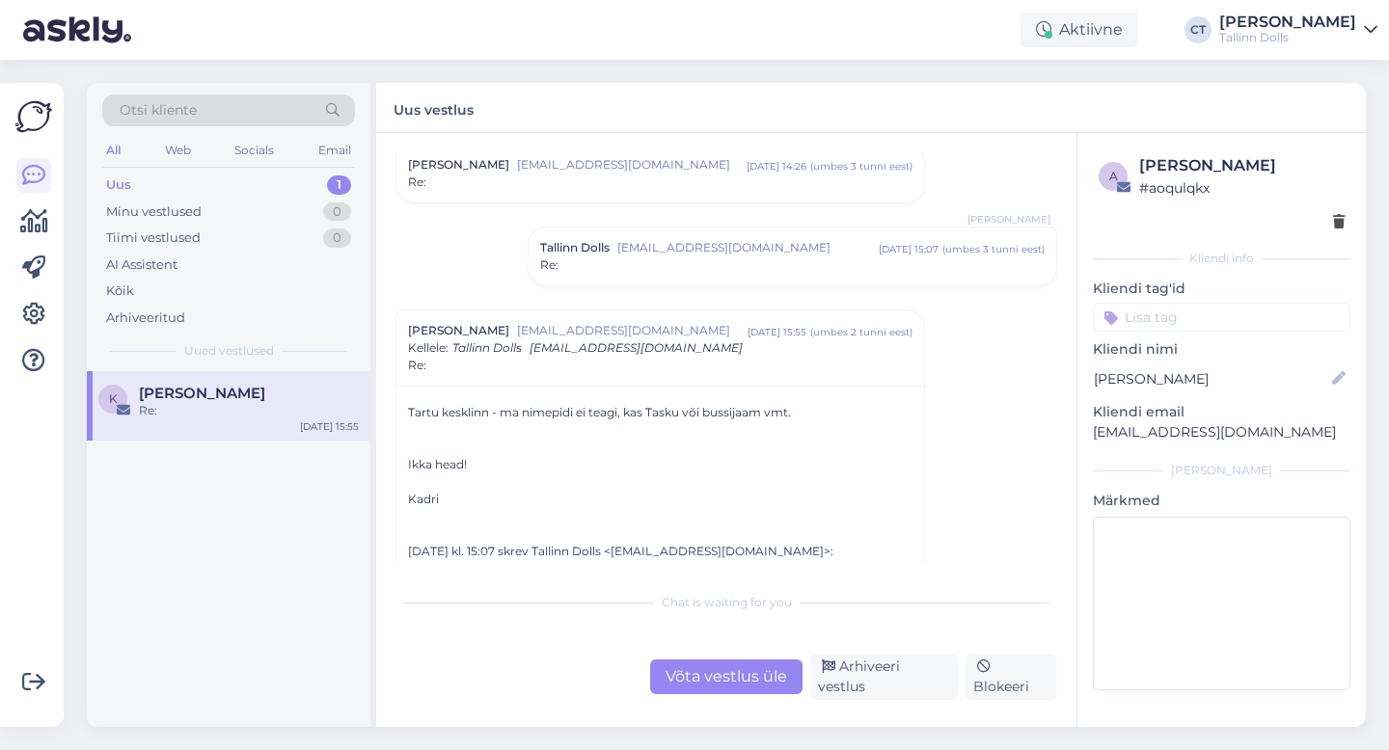
click at [677, 248] on span "[EMAIL_ADDRESS][DOMAIN_NAME]" at bounding box center [747, 247] width 261 height 17
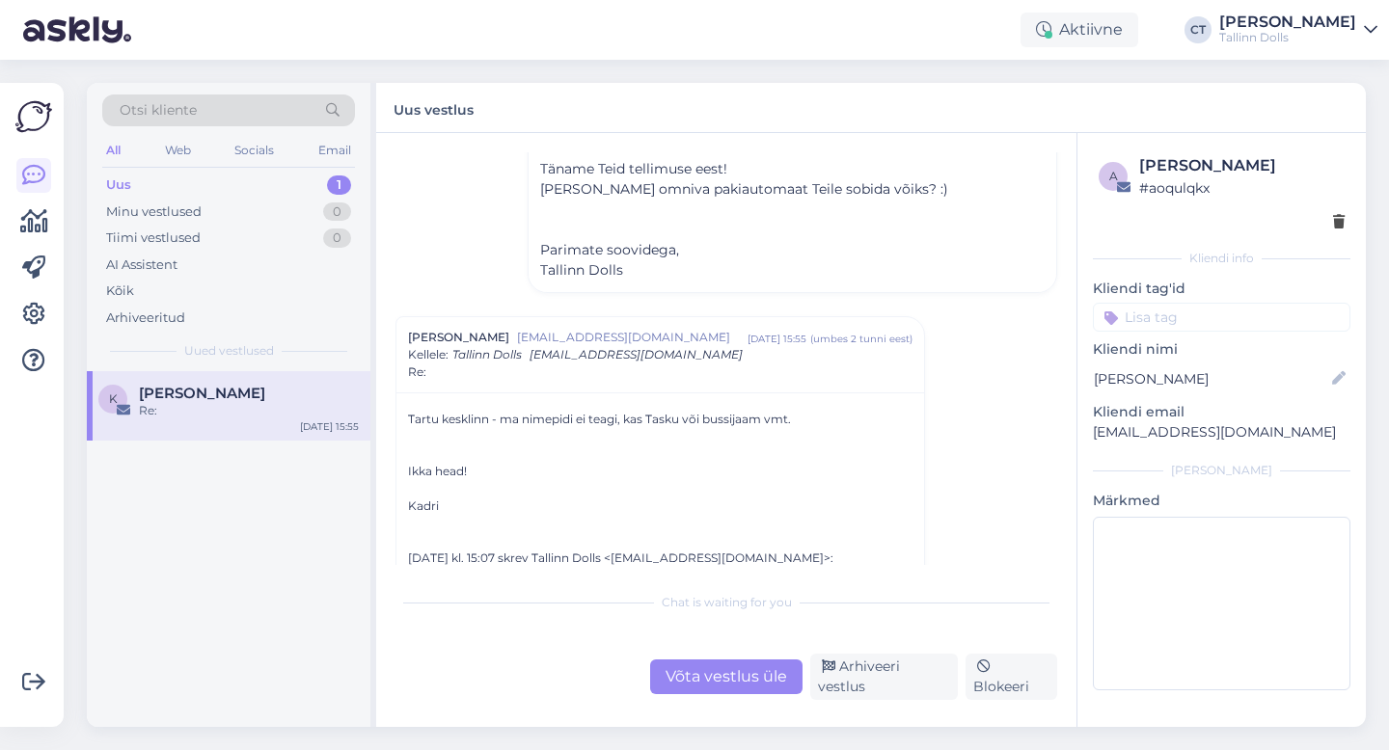
scroll to position [294, 0]
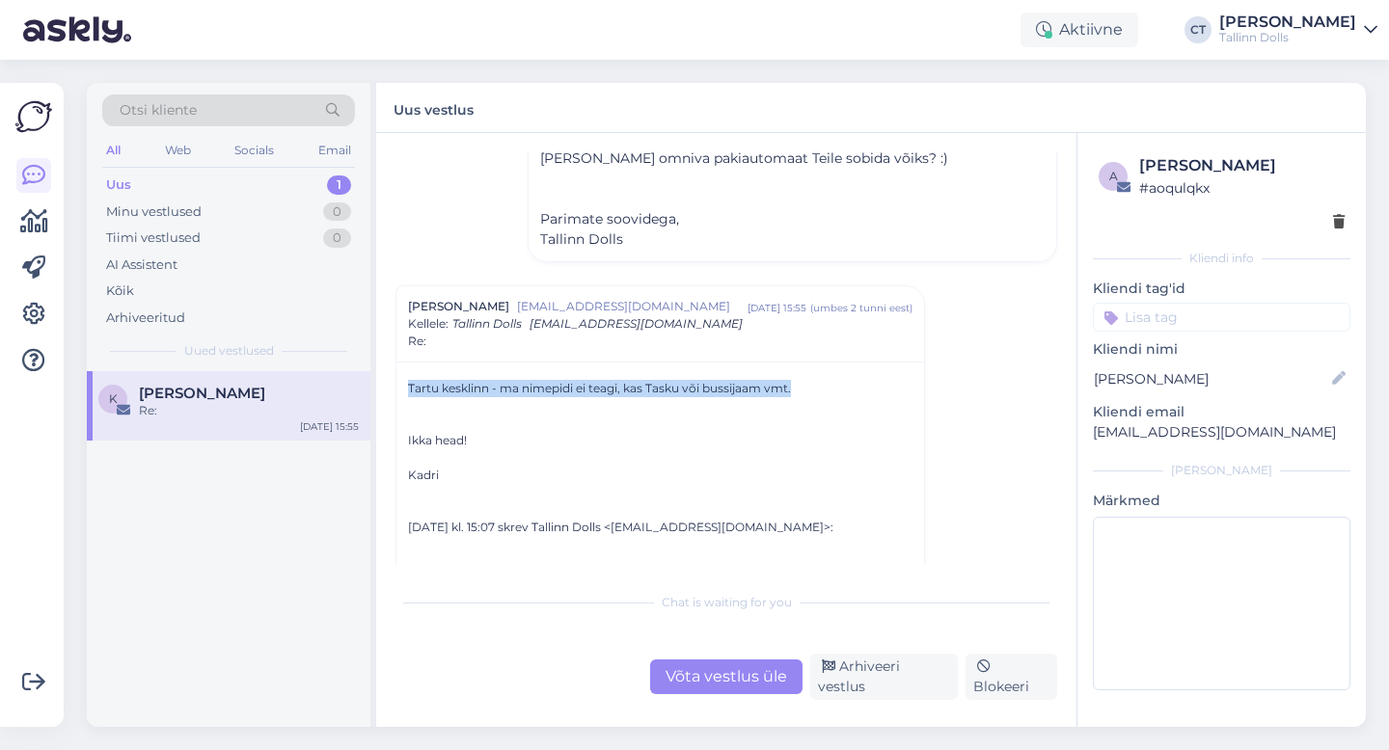
drag, startPoint x: 401, startPoint y: 391, endPoint x: 803, endPoint y: 388, distance: 402.2
click at [803, 388] on div "Tartu kesklinn - ma nimepidi ei teagi, kas Tasku või bussijaam vmt. Ikka head! …" at bounding box center [660, 569] width 528 height 414
copy div "Tartu kesklinn - ma nimepidi ei teagi, kas Tasku või bussijaam vmt."
click at [784, 693] on div "Võta vestlus üle" at bounding box center [726, 677] width 152 height 35
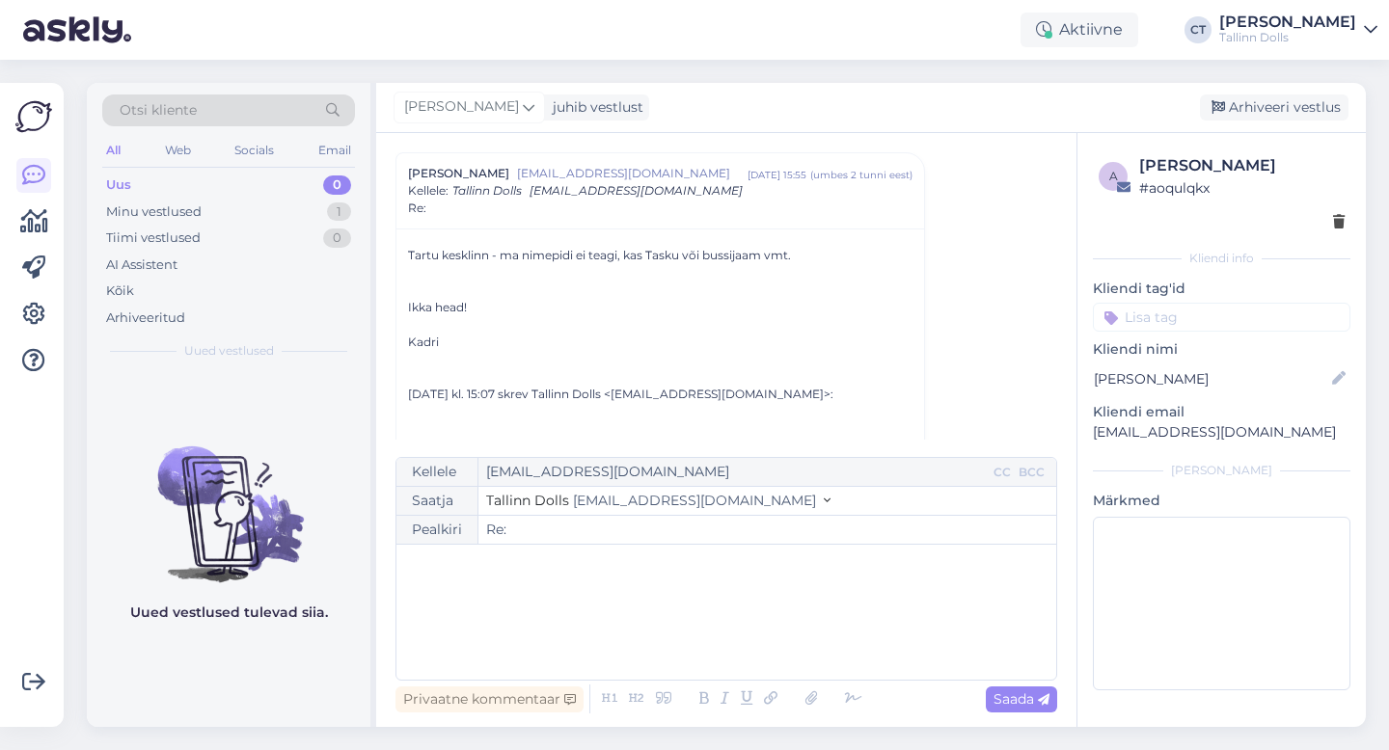
click at [768, 617] on div "﻿" at bounding box center [726, 613] width 640 height 116
click at [512, 632] on div "﻿" at bounding box center [726, 613] width 640 height 116
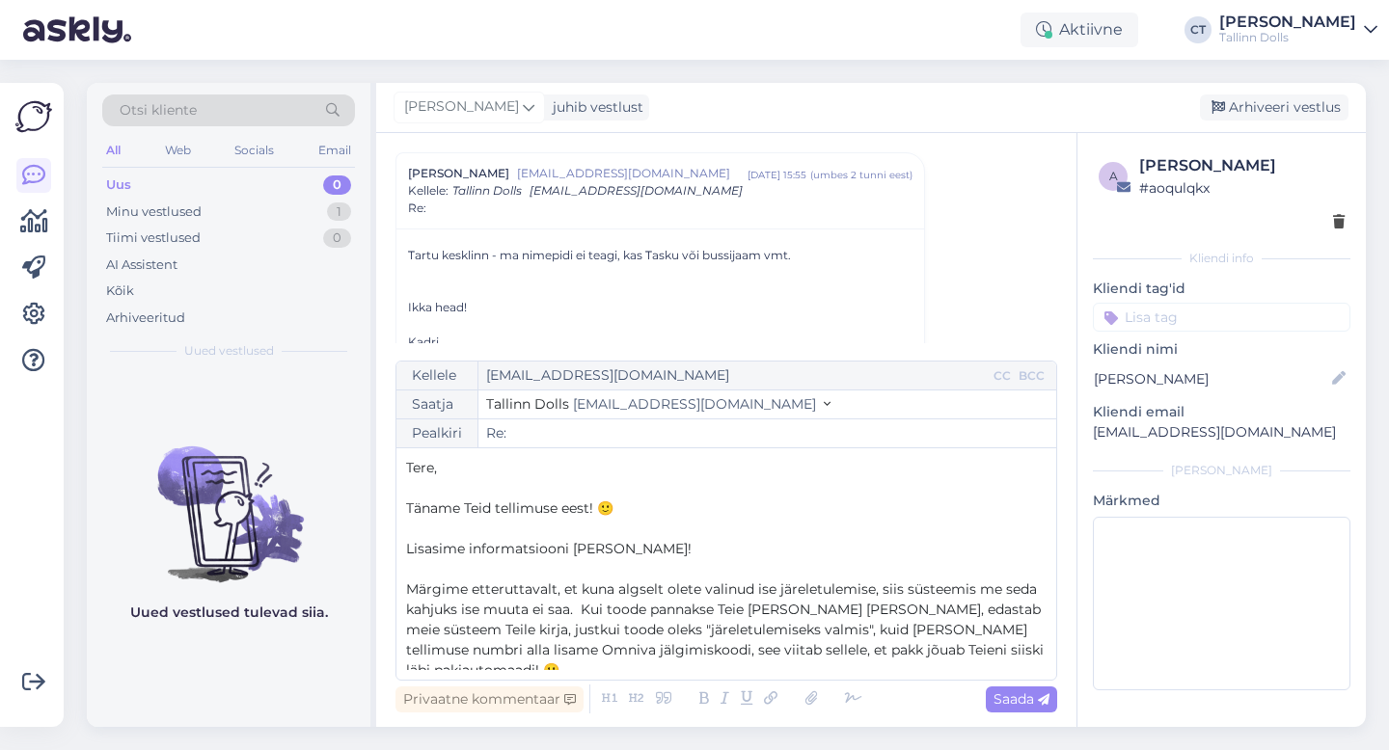
scroll to position [92, 0]
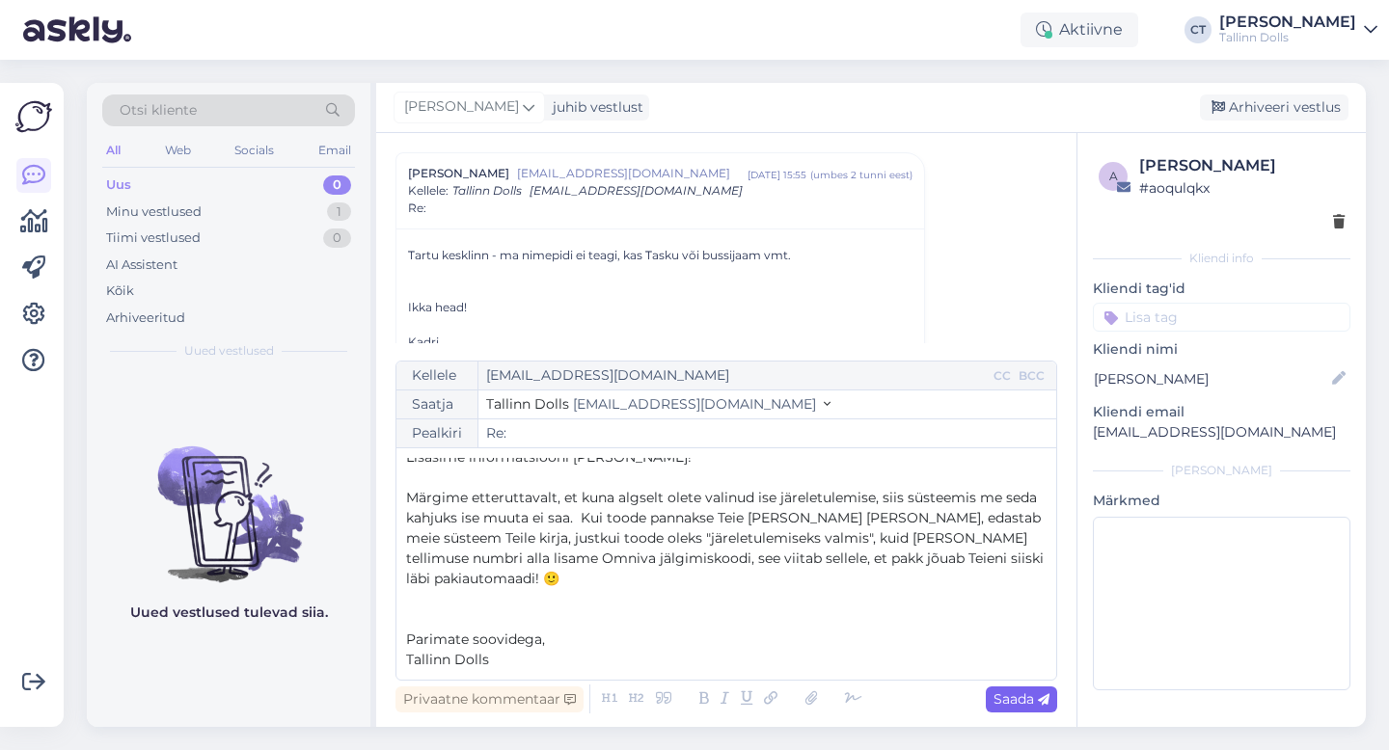
click at [1015, 703] on span "Saada" at bounding box center [1021, 699] width 56 height 17
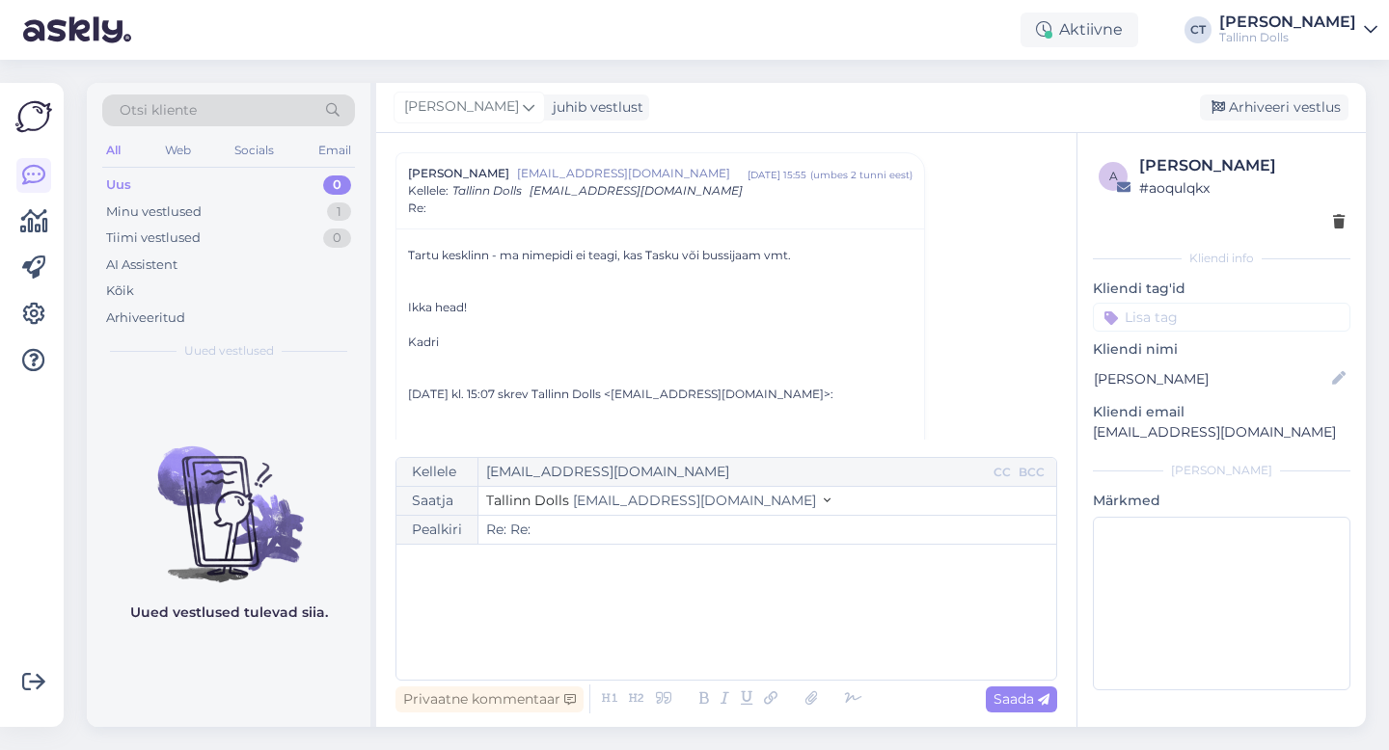
type input "Re: Re:"
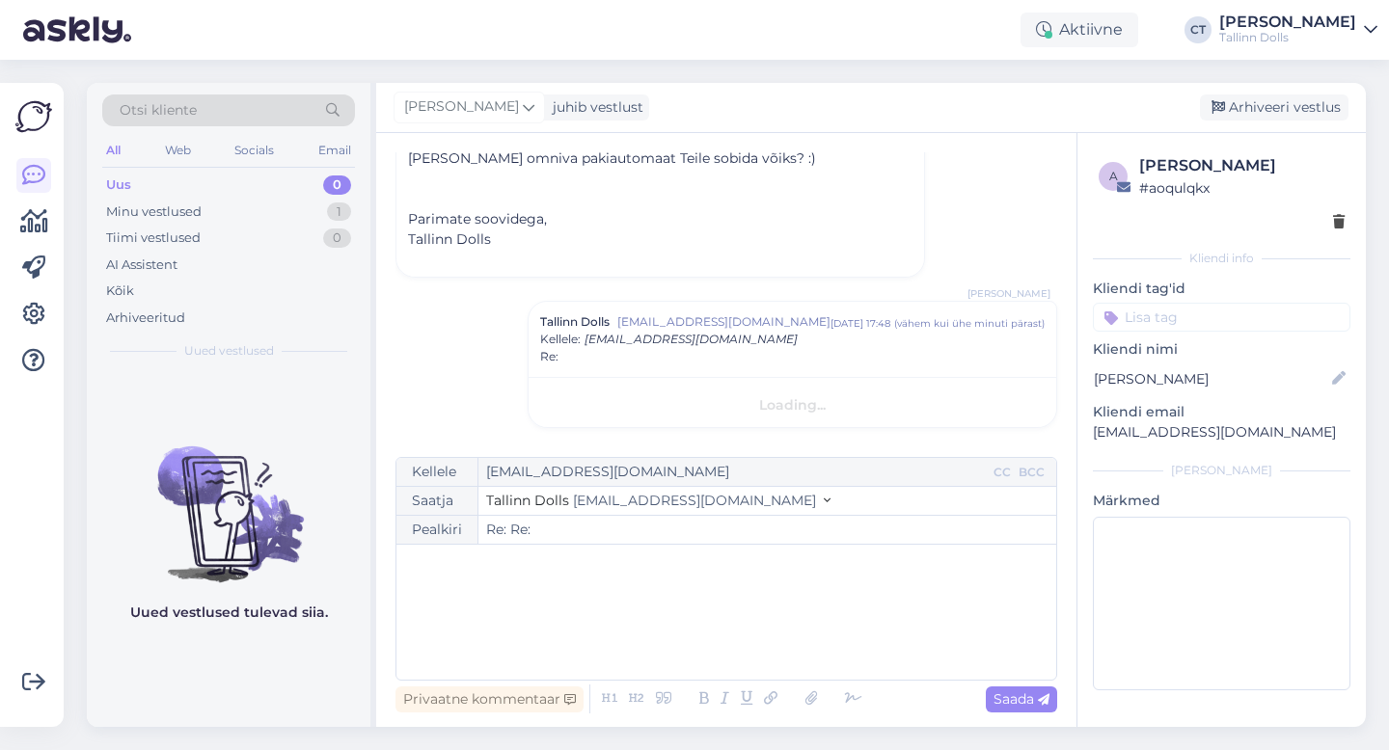
scroll to position [0, 0]
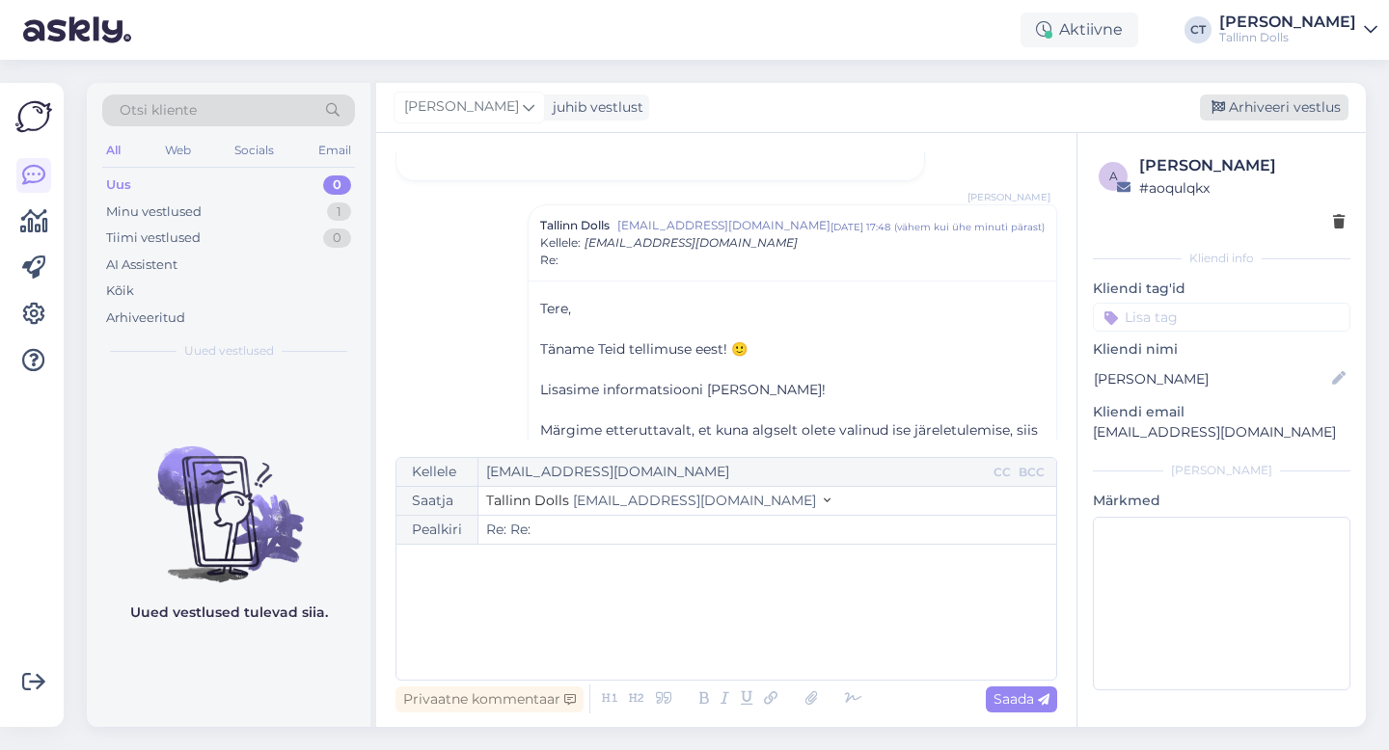
click at [1258, 114] on div "Arhiveeri vestlus" at bounding box center [1274, 108] width 149 height 26
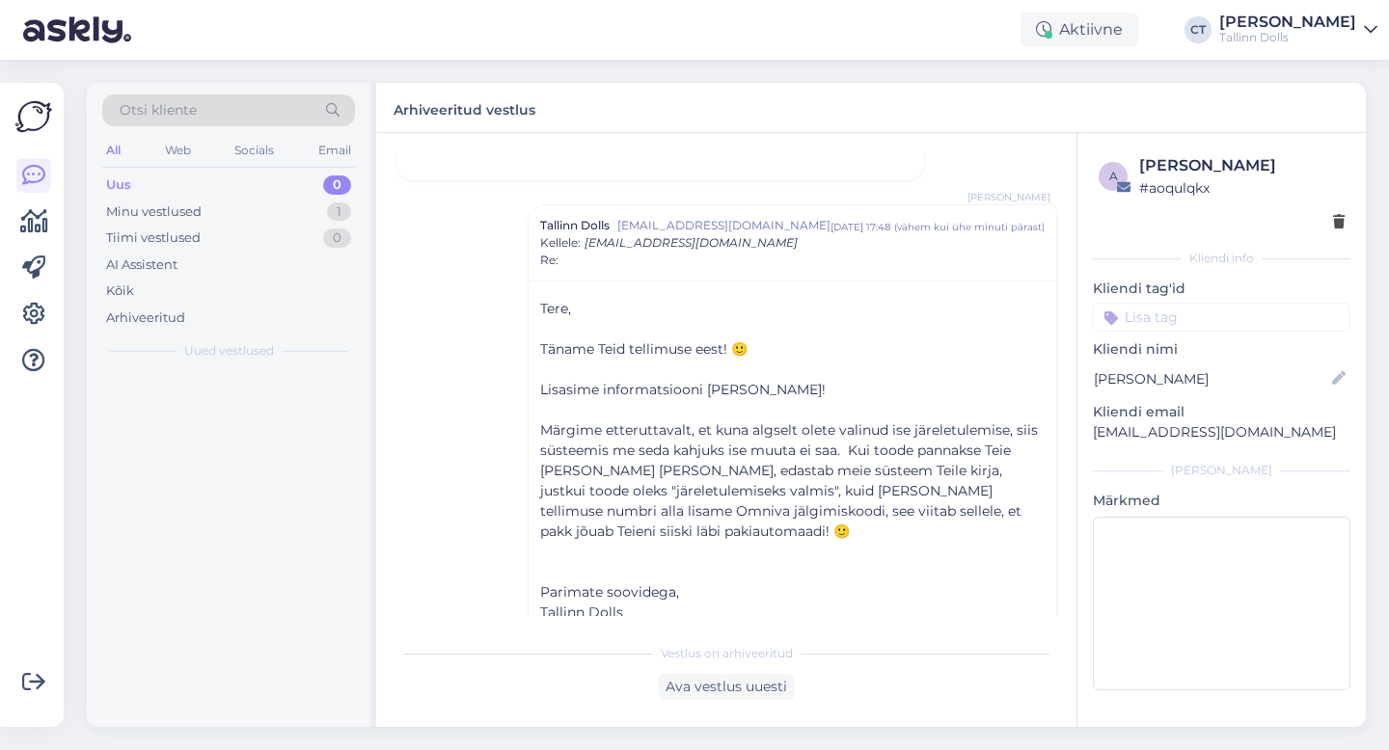
scroll to position [940, 0]
